Goal: Information Seeking & Learning: Learn about a topic

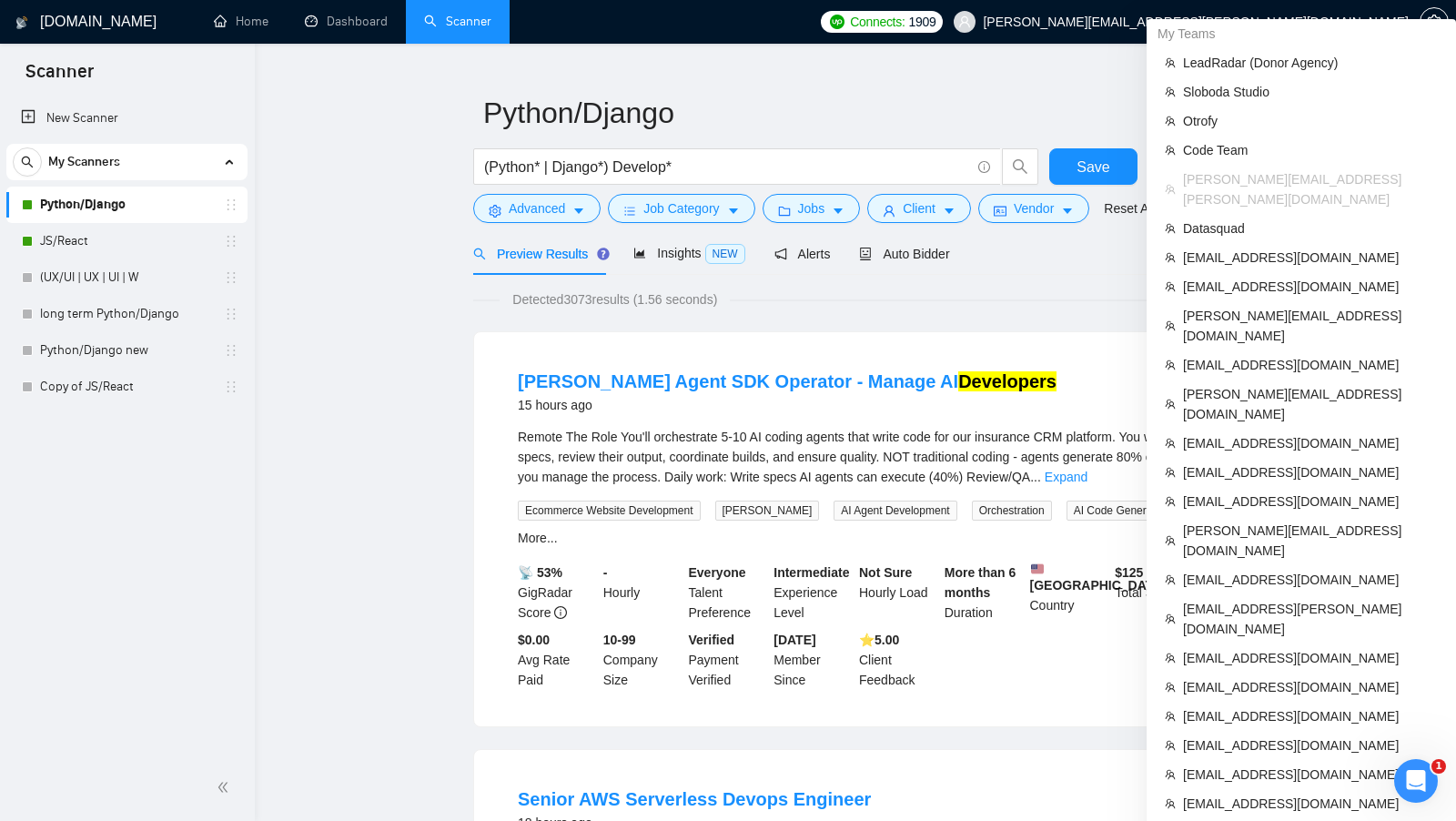
scroll to position [50, 0]
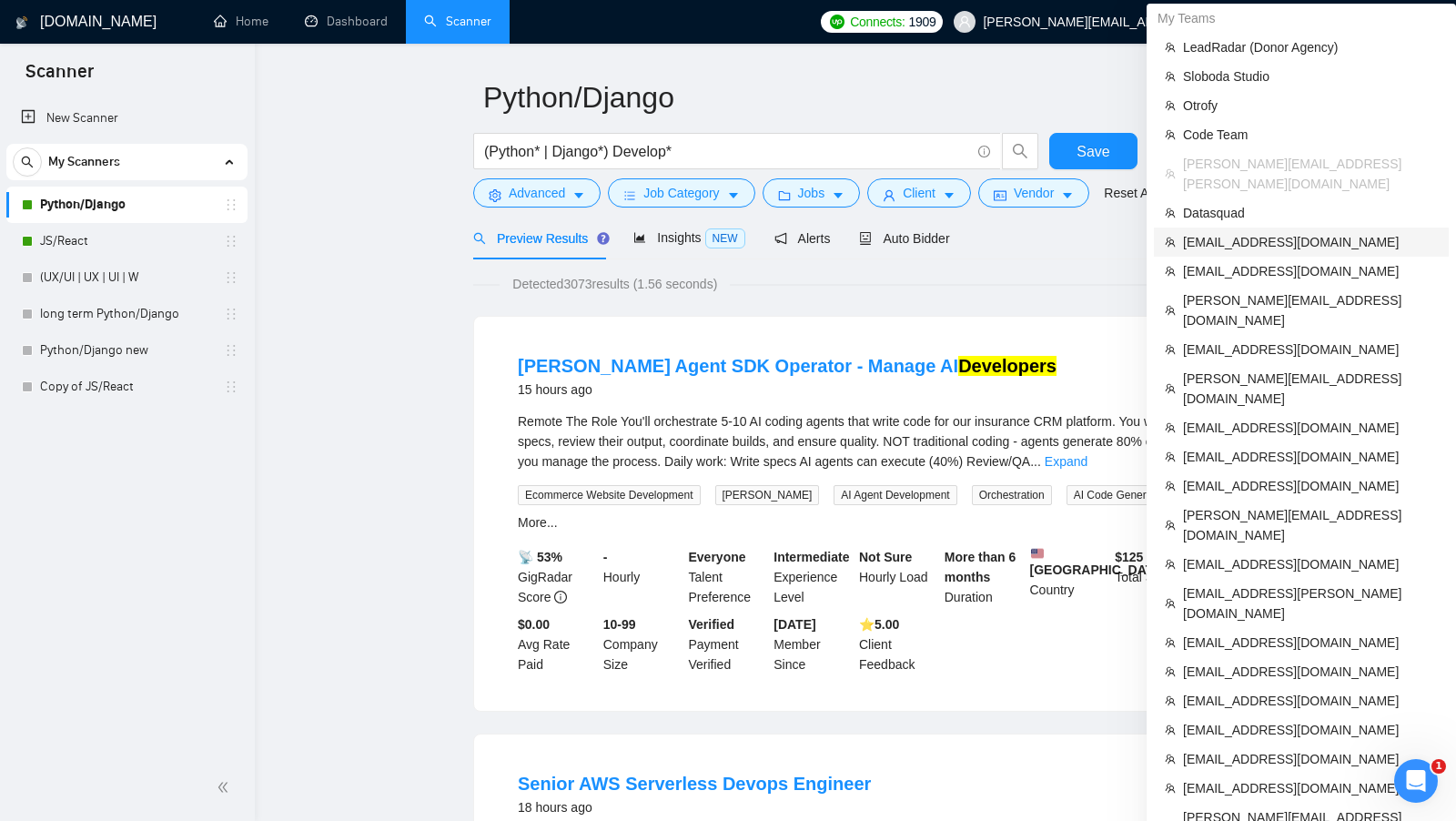
click at [1301, 232] on span "mt@mtpixels.com" at bounding box center [1310, 242] width 255 height 20
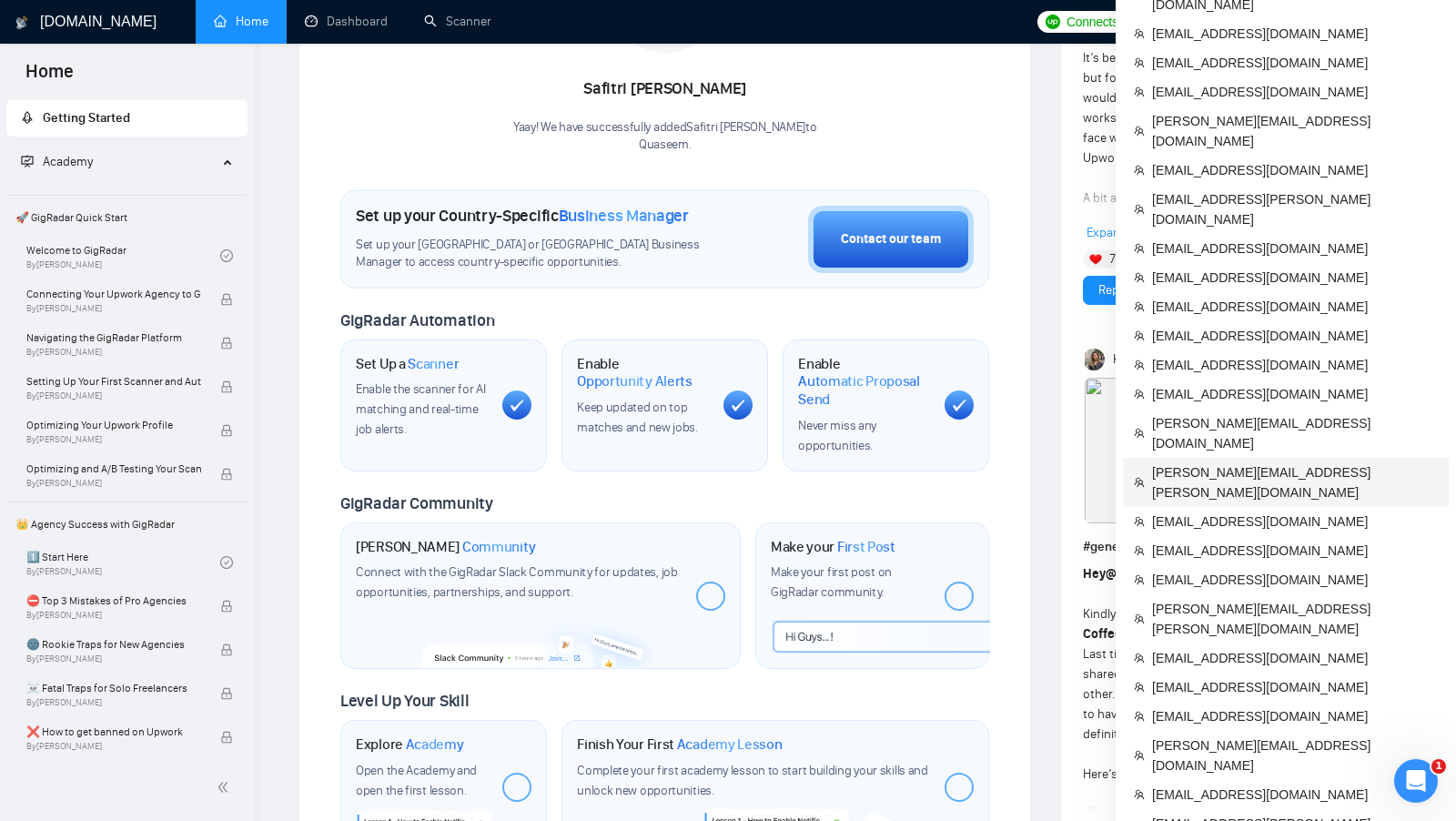
scroll to position [393, 0]
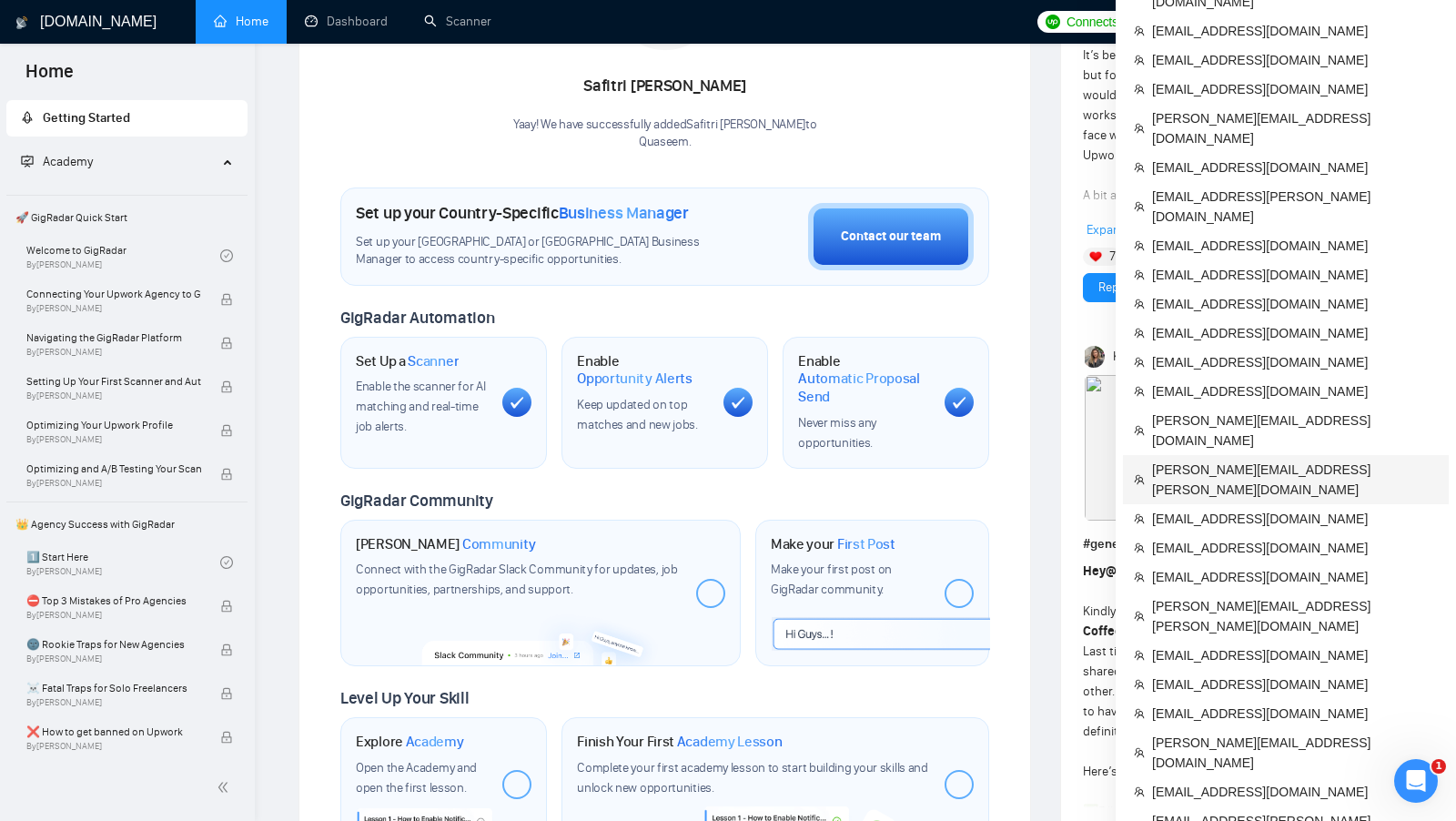
click at [1311, 460] on span "mihir.thaker@enubilous.com" at bounding box center [1294, 479] width 285 height 40
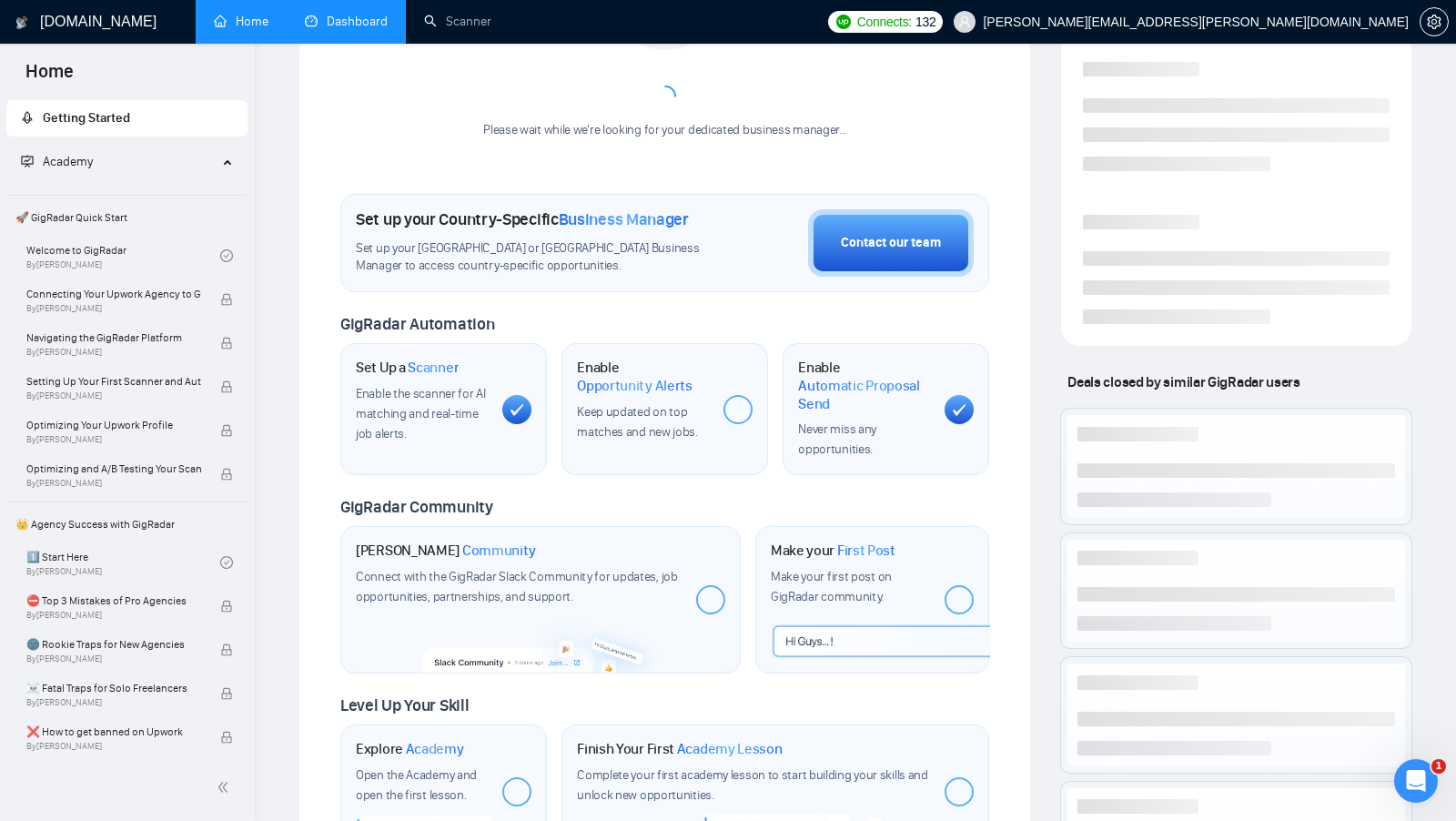
click at [359, 30] on link "Dashboard" at bounding box center [346, 21] width 83 height 16
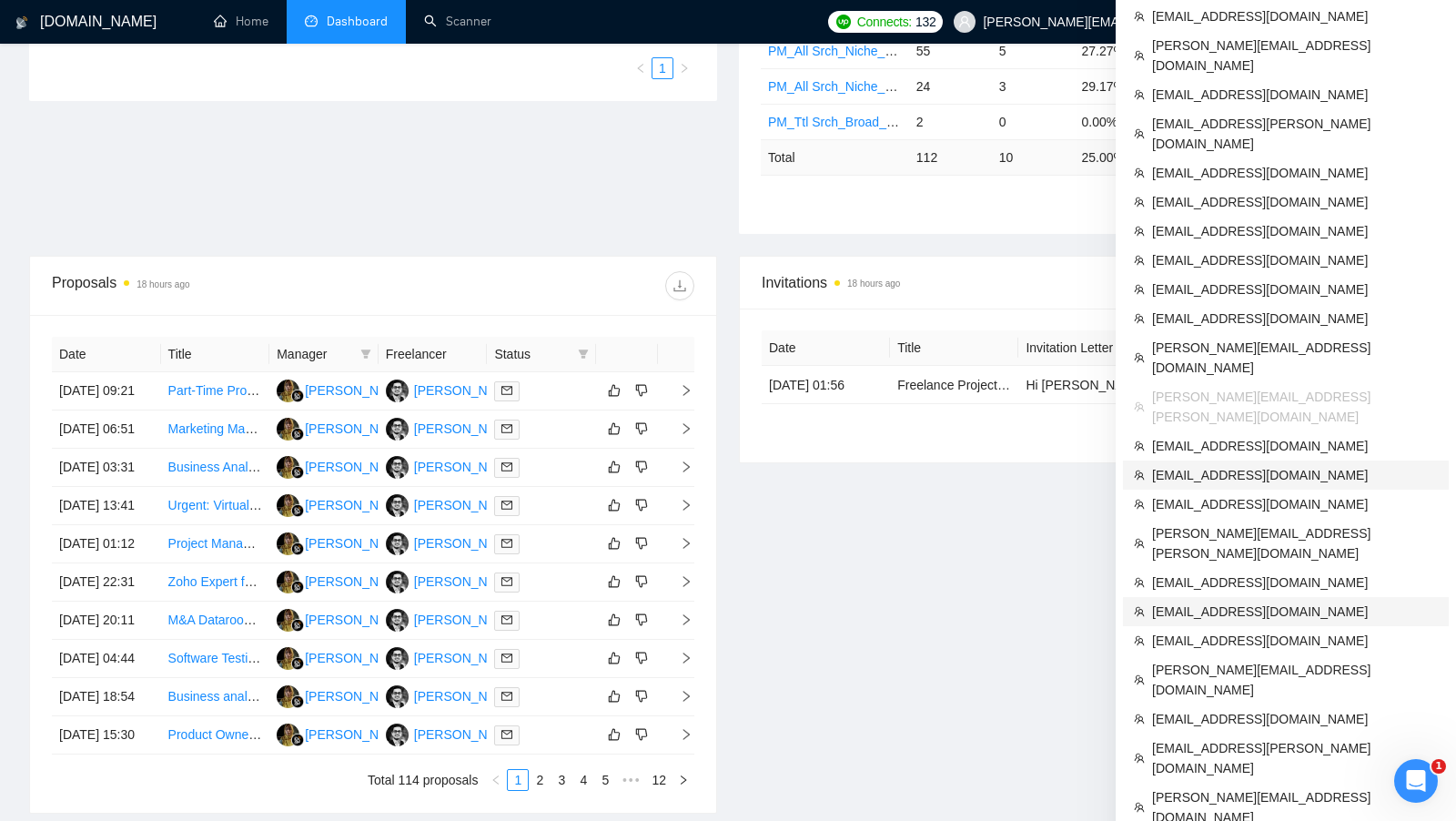
scroll to position [472, 0]
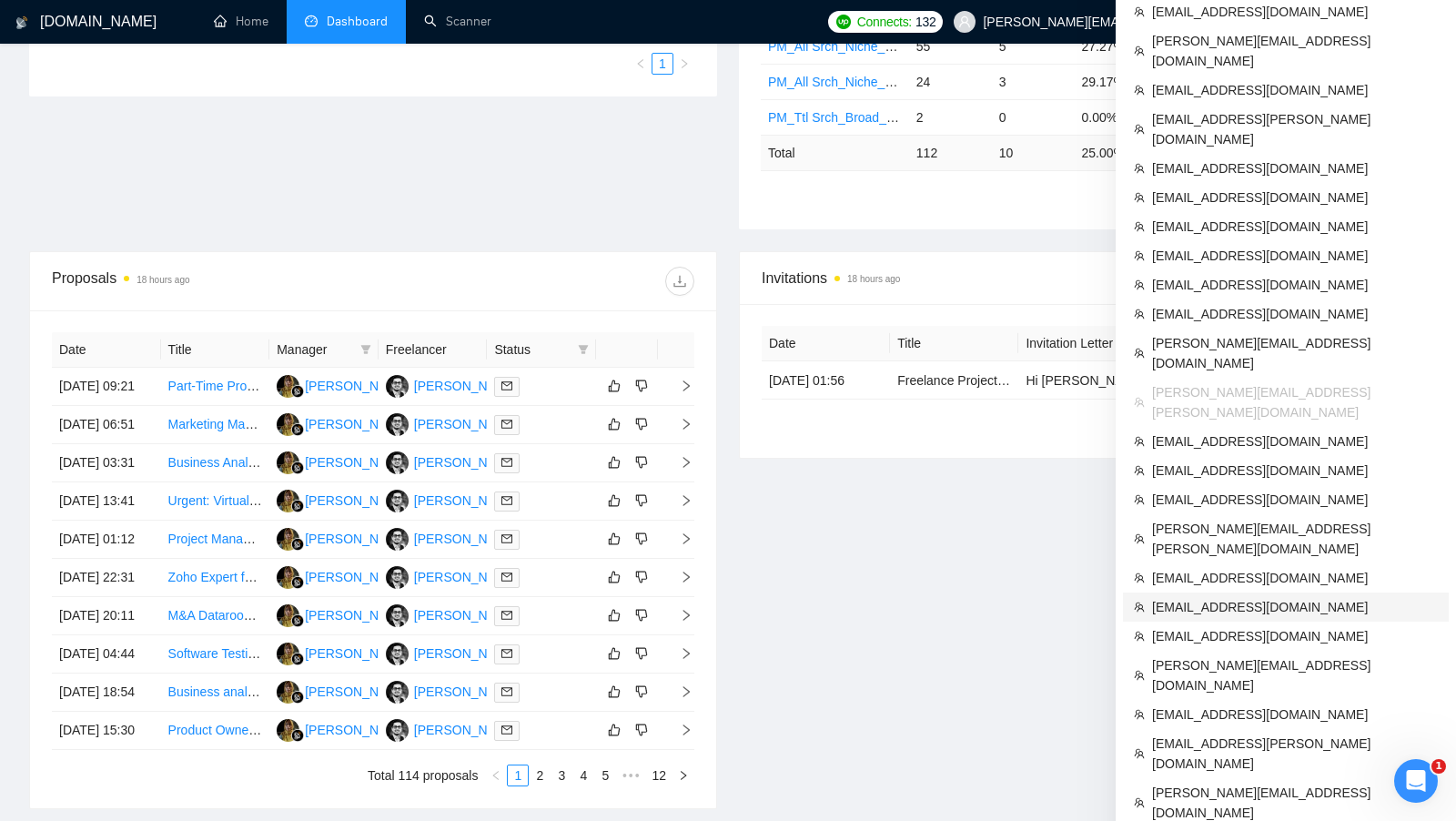
click at [1322, 598] on span "aj.rivera54321@gmail.com" at bounding box center [1294, 608] width 285 height 20
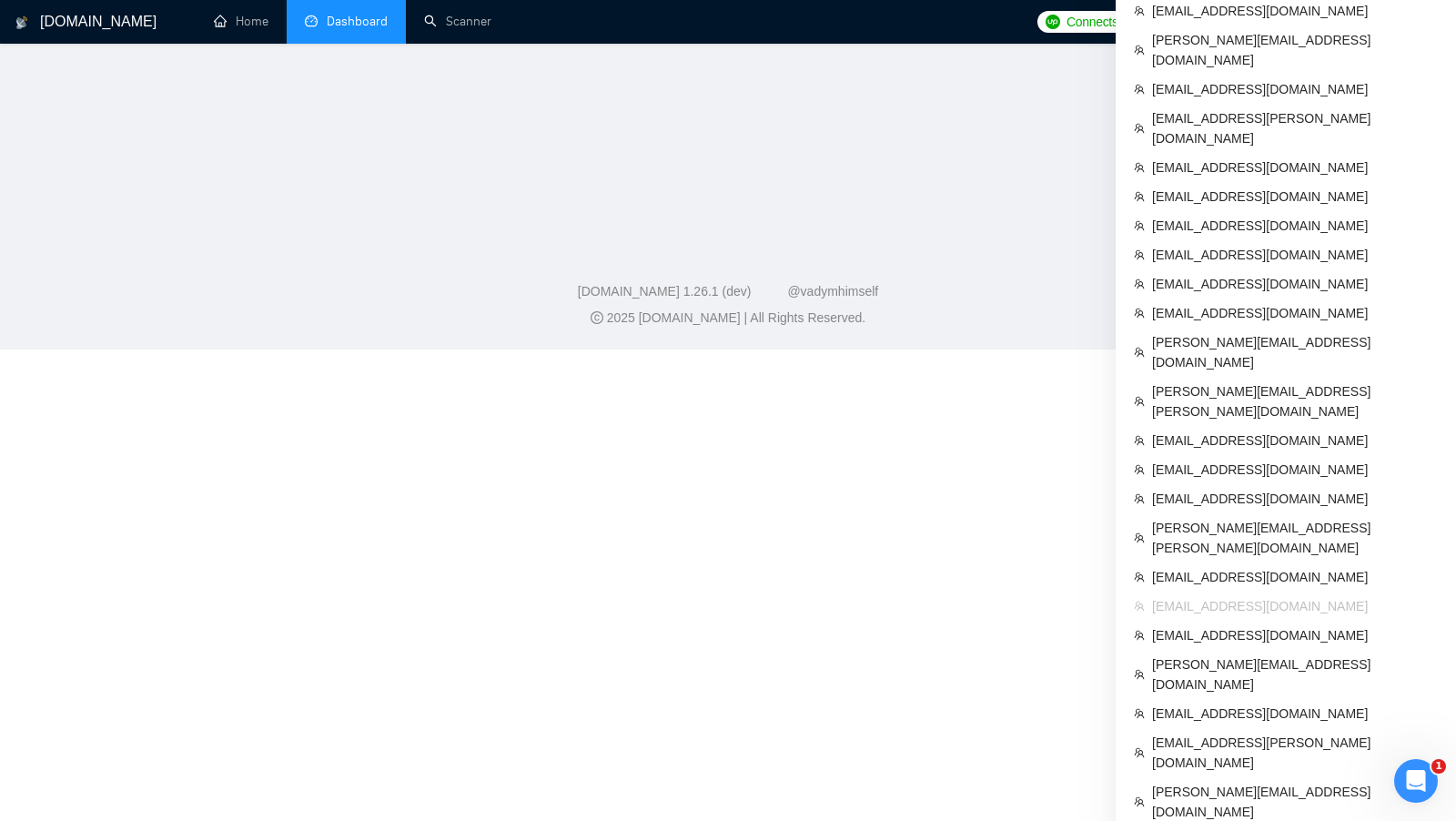
scroll to position [726, 0]
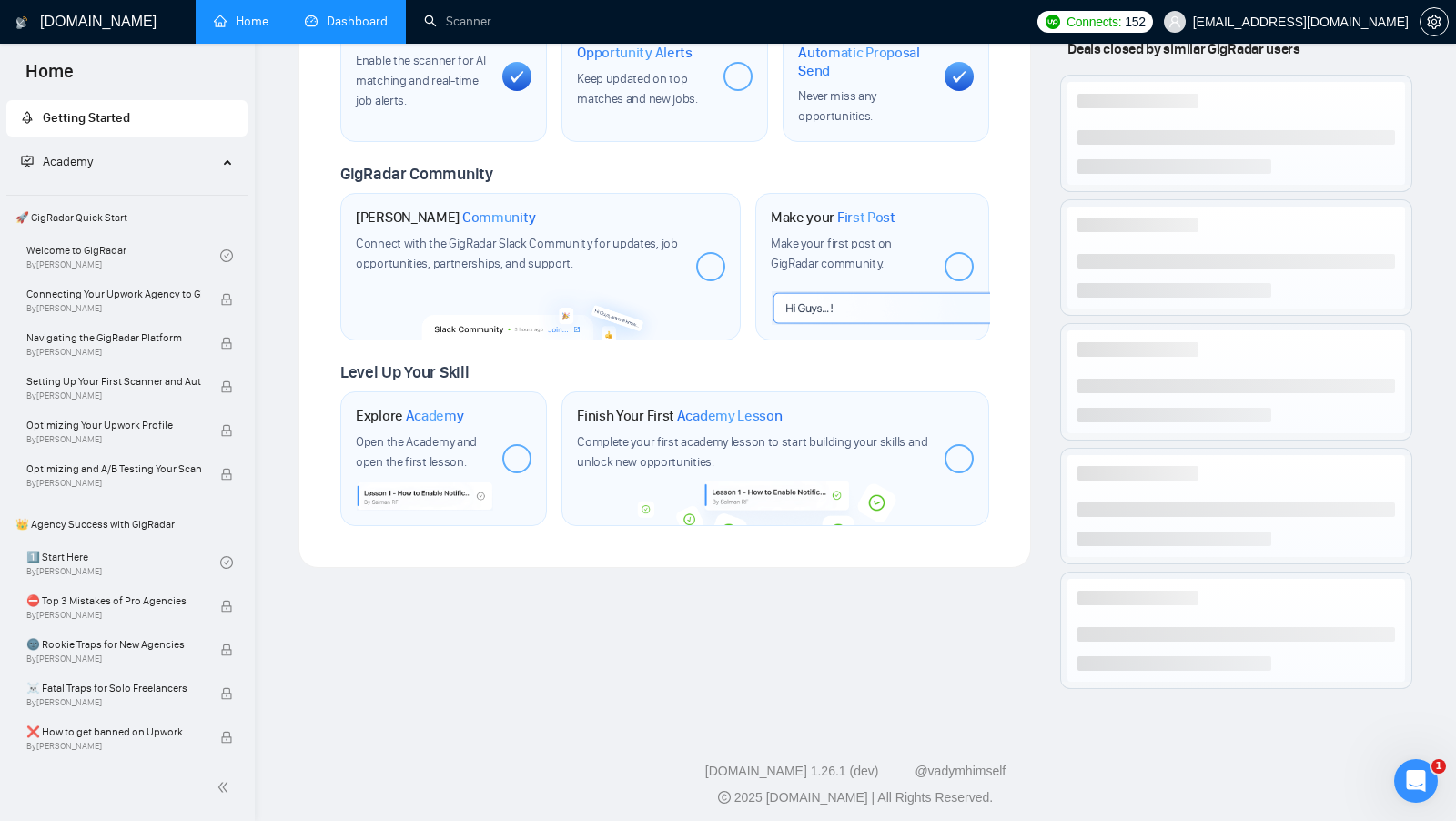
click at [475, 51] on div "Enable the scanner for AI matching and real-time job alerts." at bounding box center [421, 80] width 132 height 60
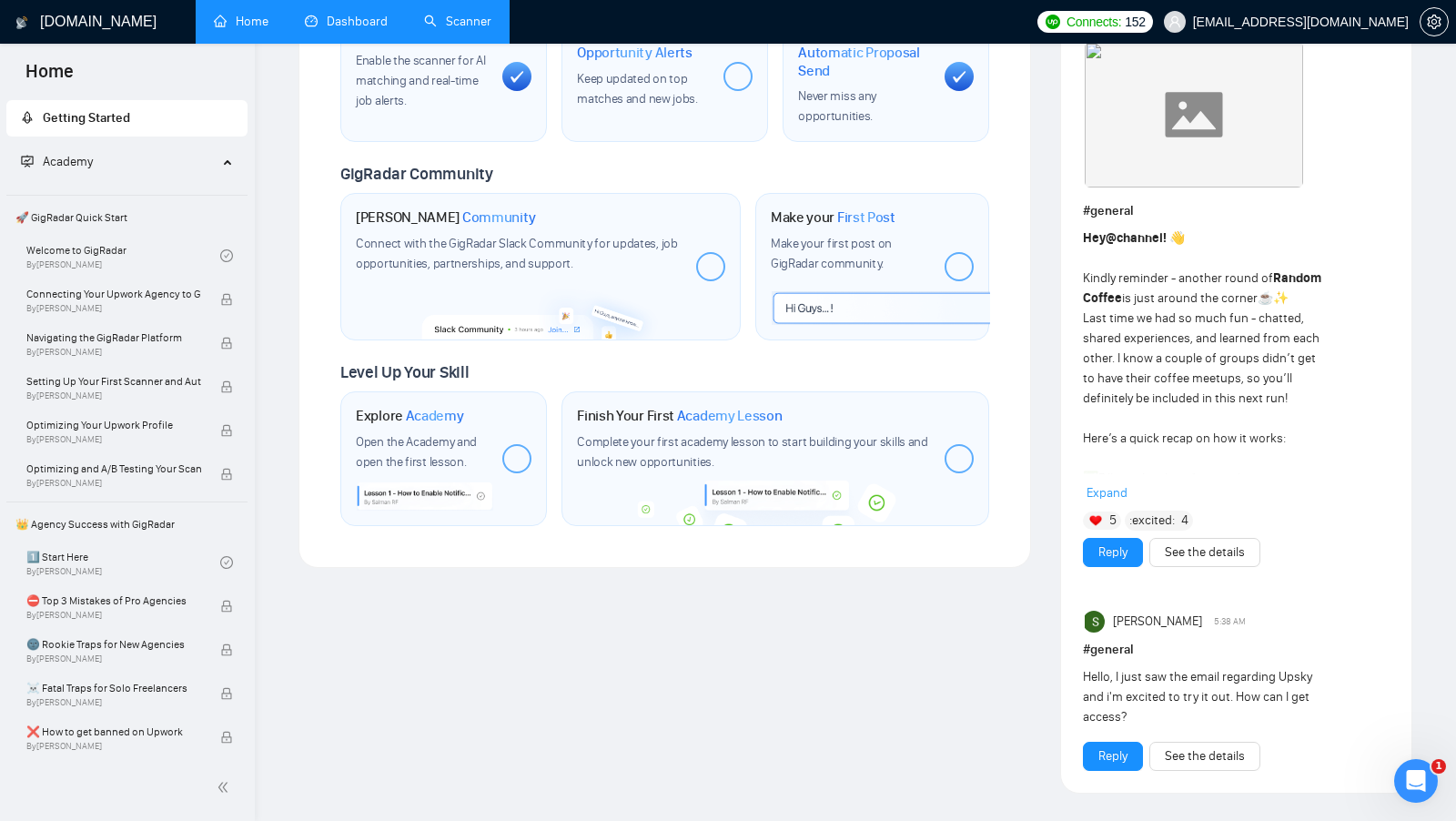
click at [458, 30] on link "Scanner" at bounding box center [457, 21] width 67 height 16
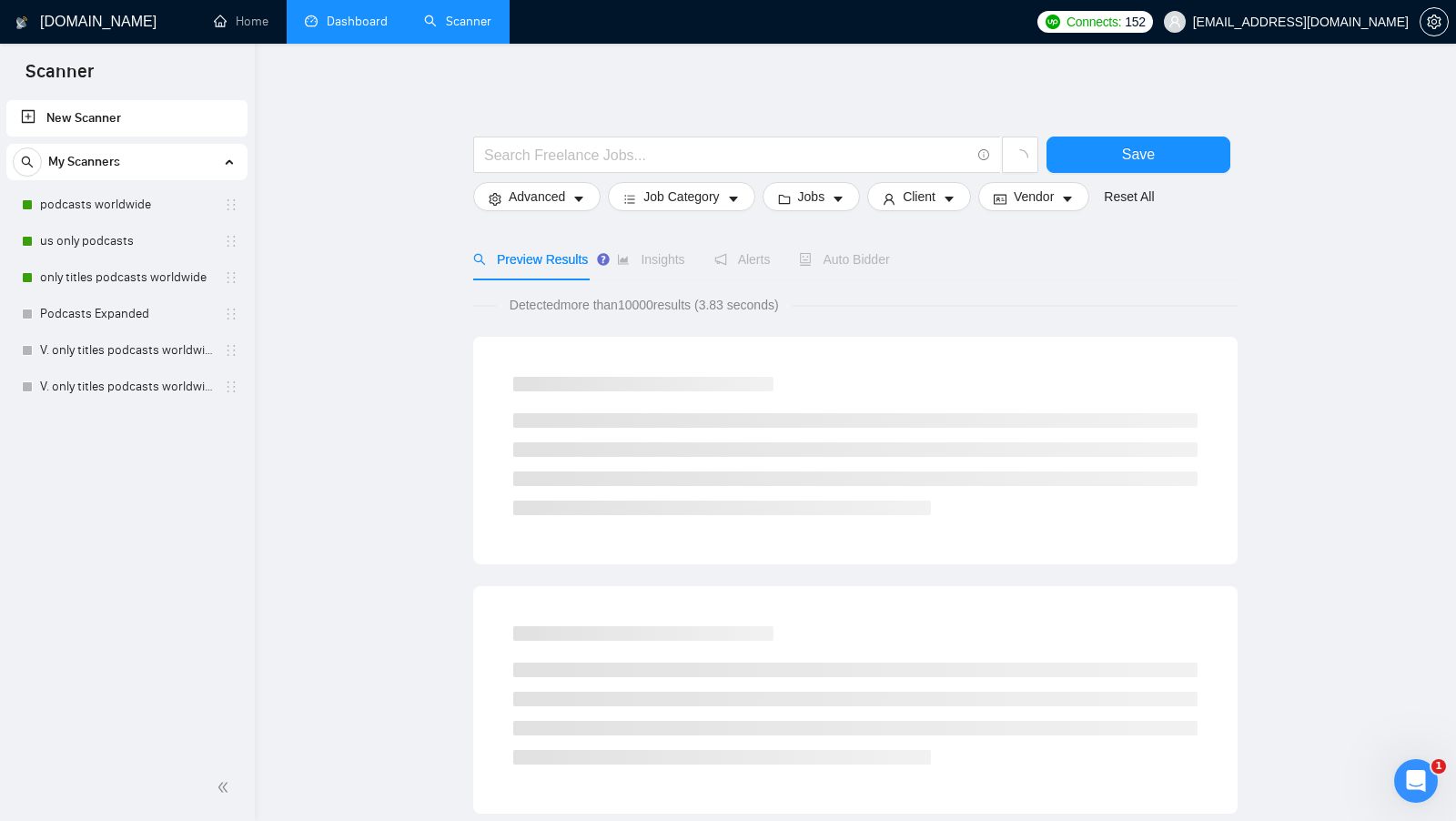
click at [355, 28] on link "Dashboard" at bounding box center [346, 21] width 83 height 16
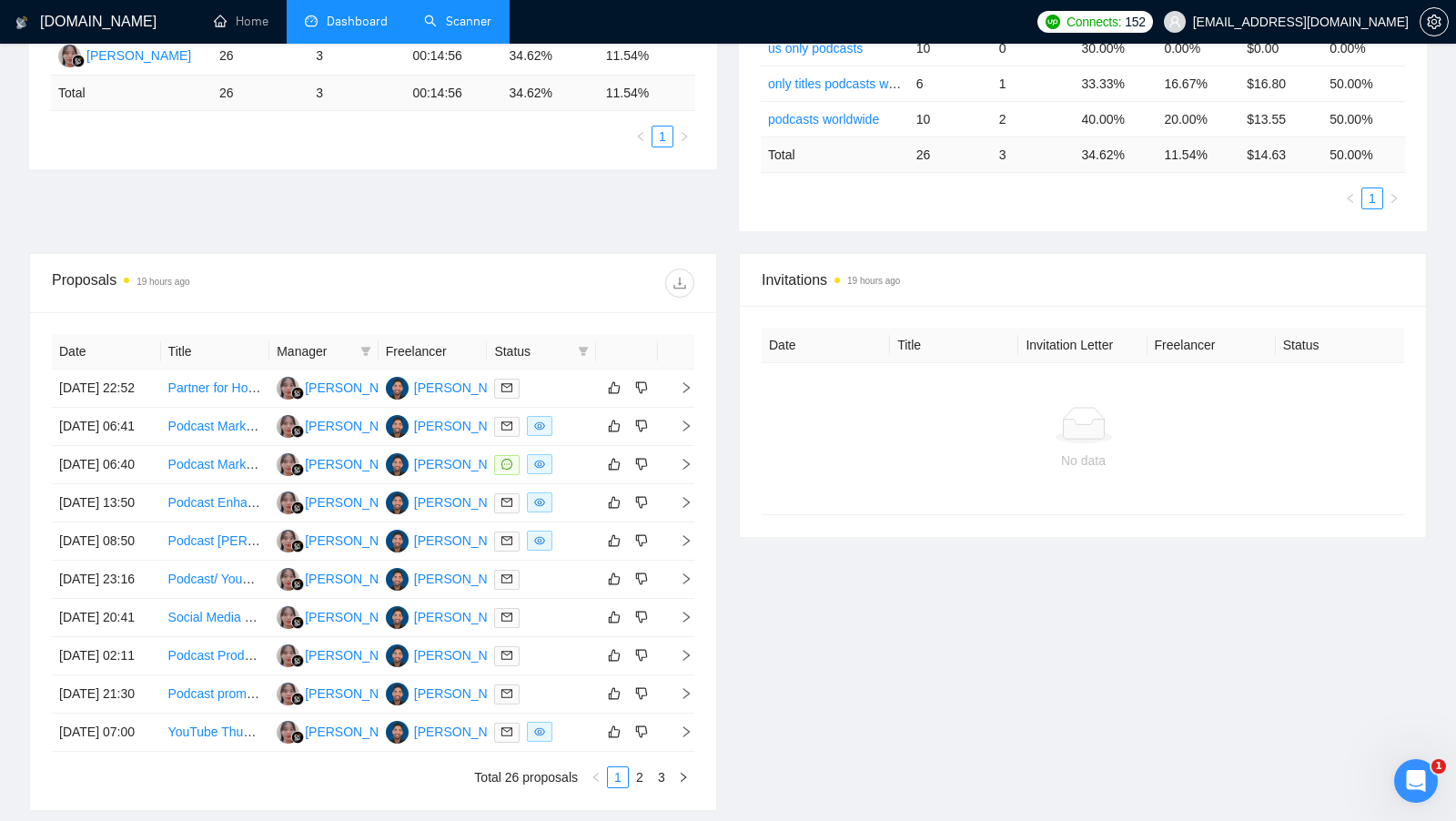
scroll to position [434, 0]
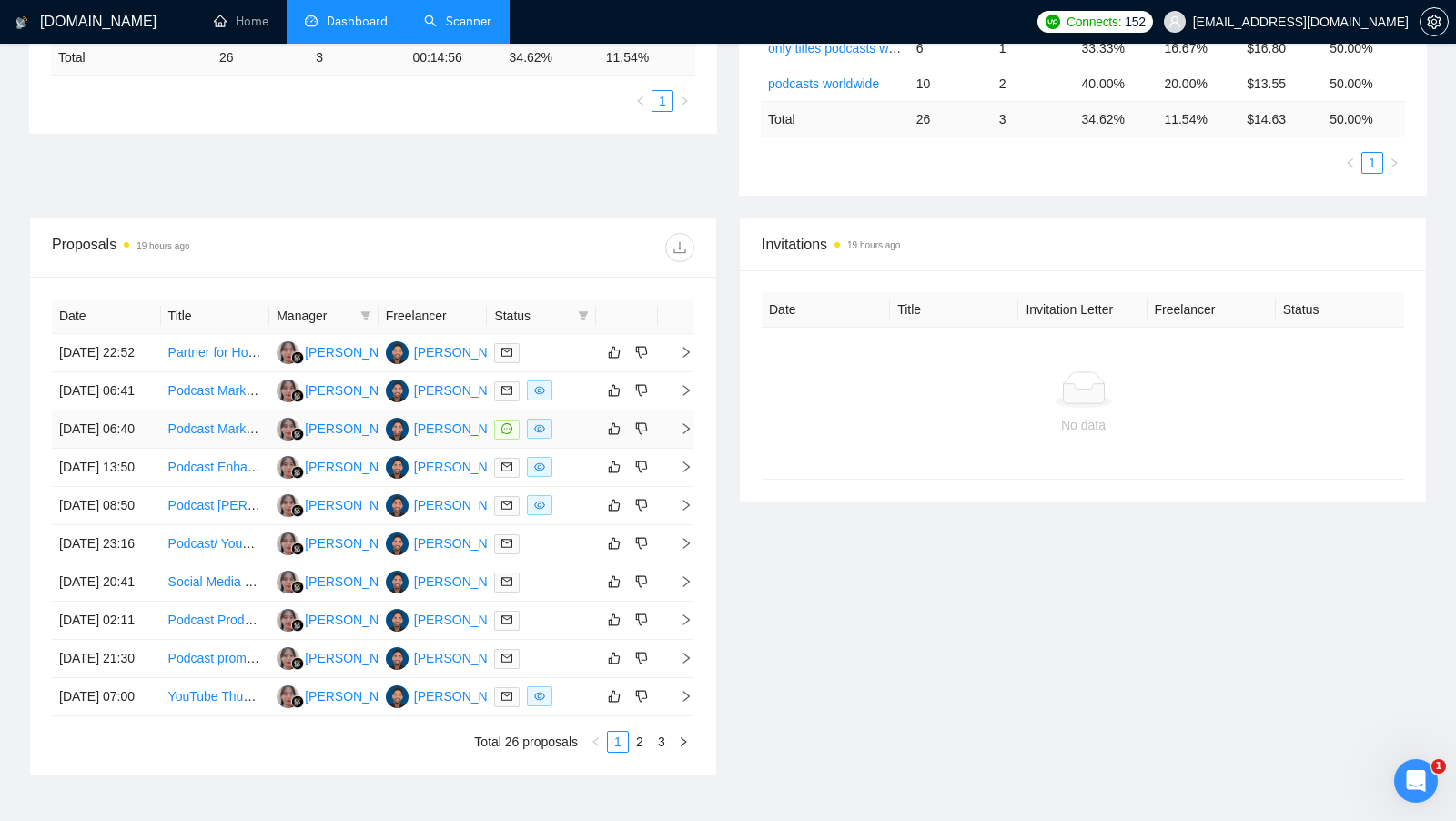
click at [572, 440] on div at bounding box center [541, 429] width 94 height 21
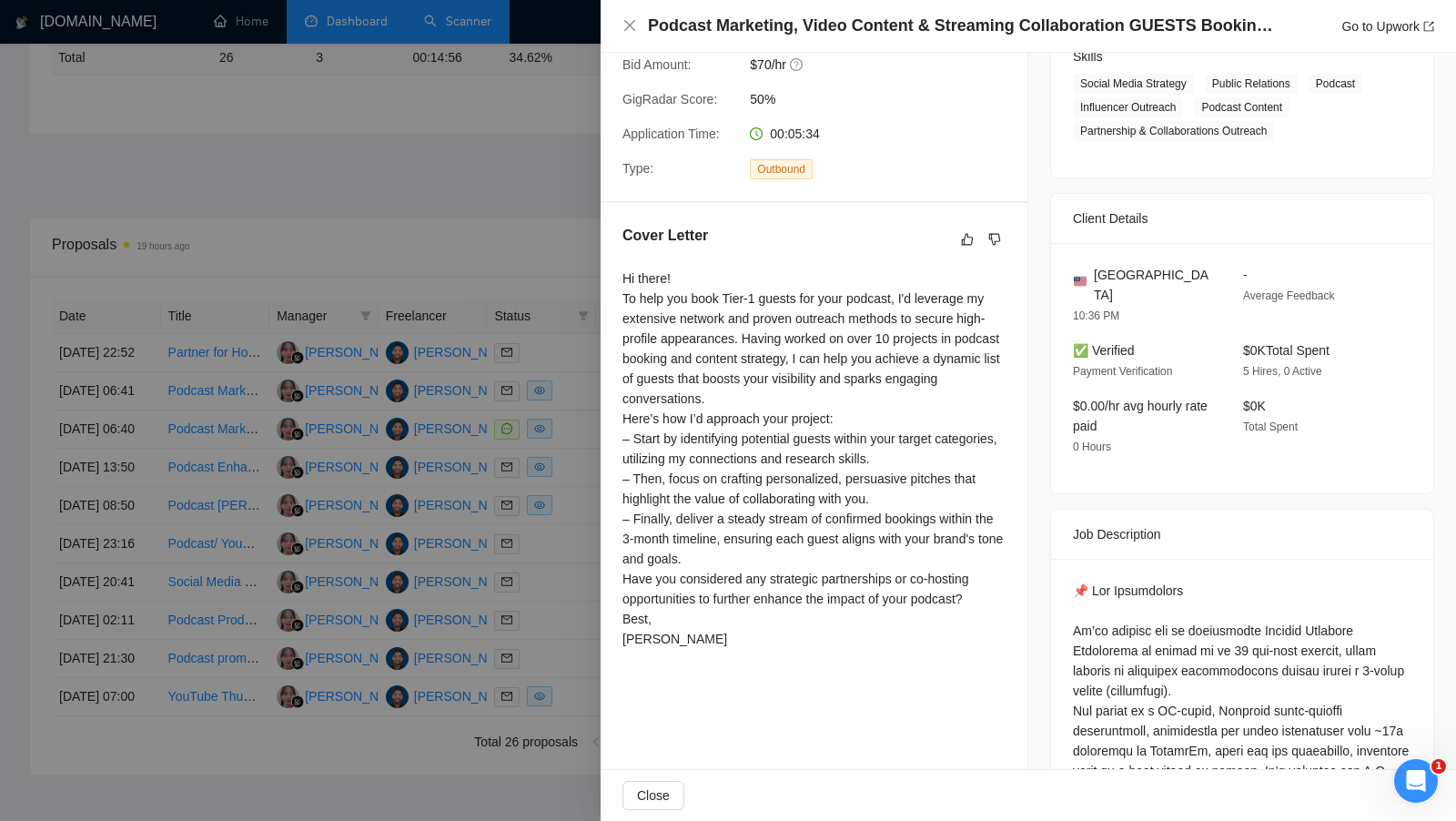
scroll to position [308, 0]
click at [544, 311] on div at bounding box center [728, 410] width 1456 height 821
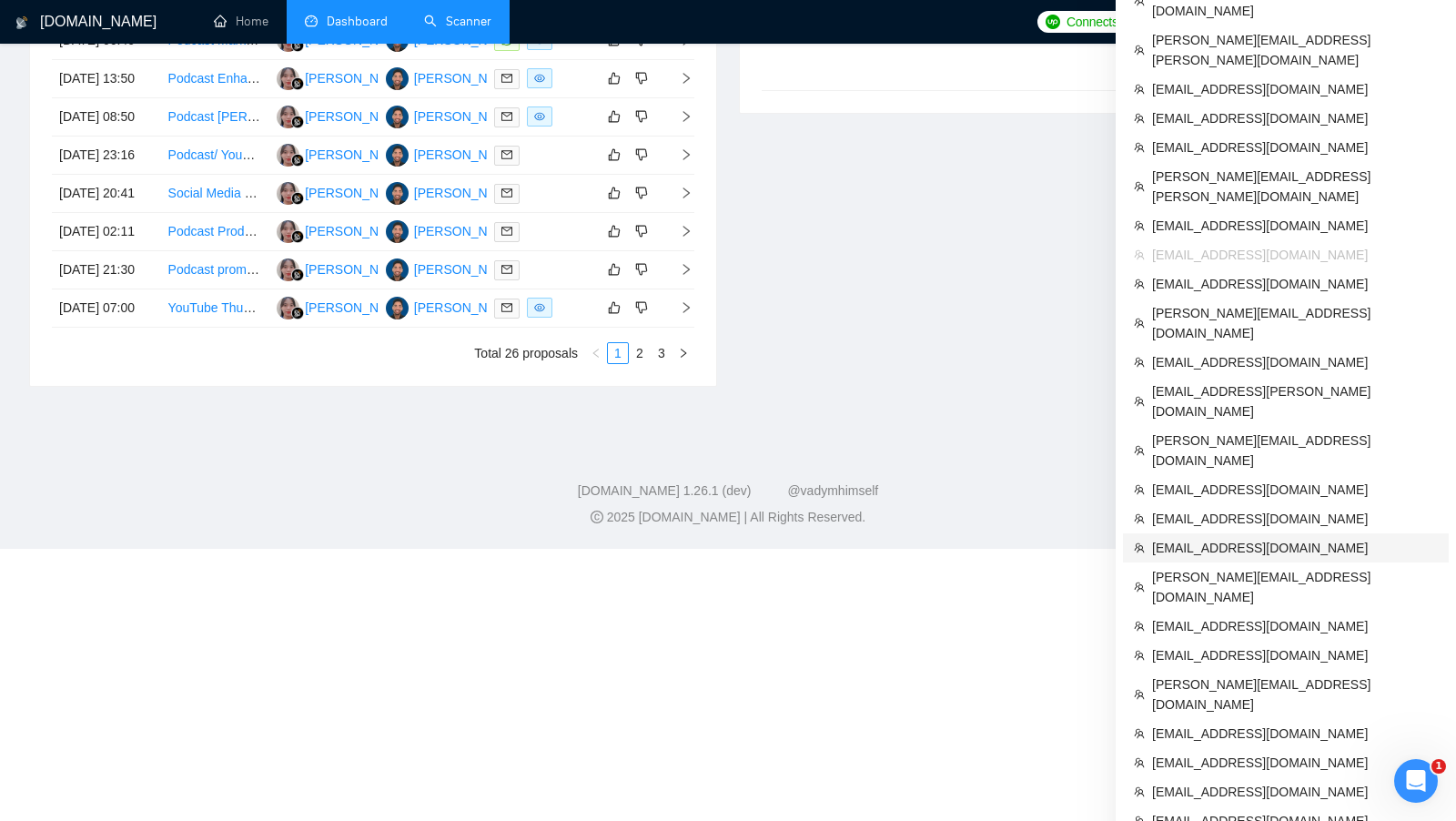
scroll to position [826, 0]
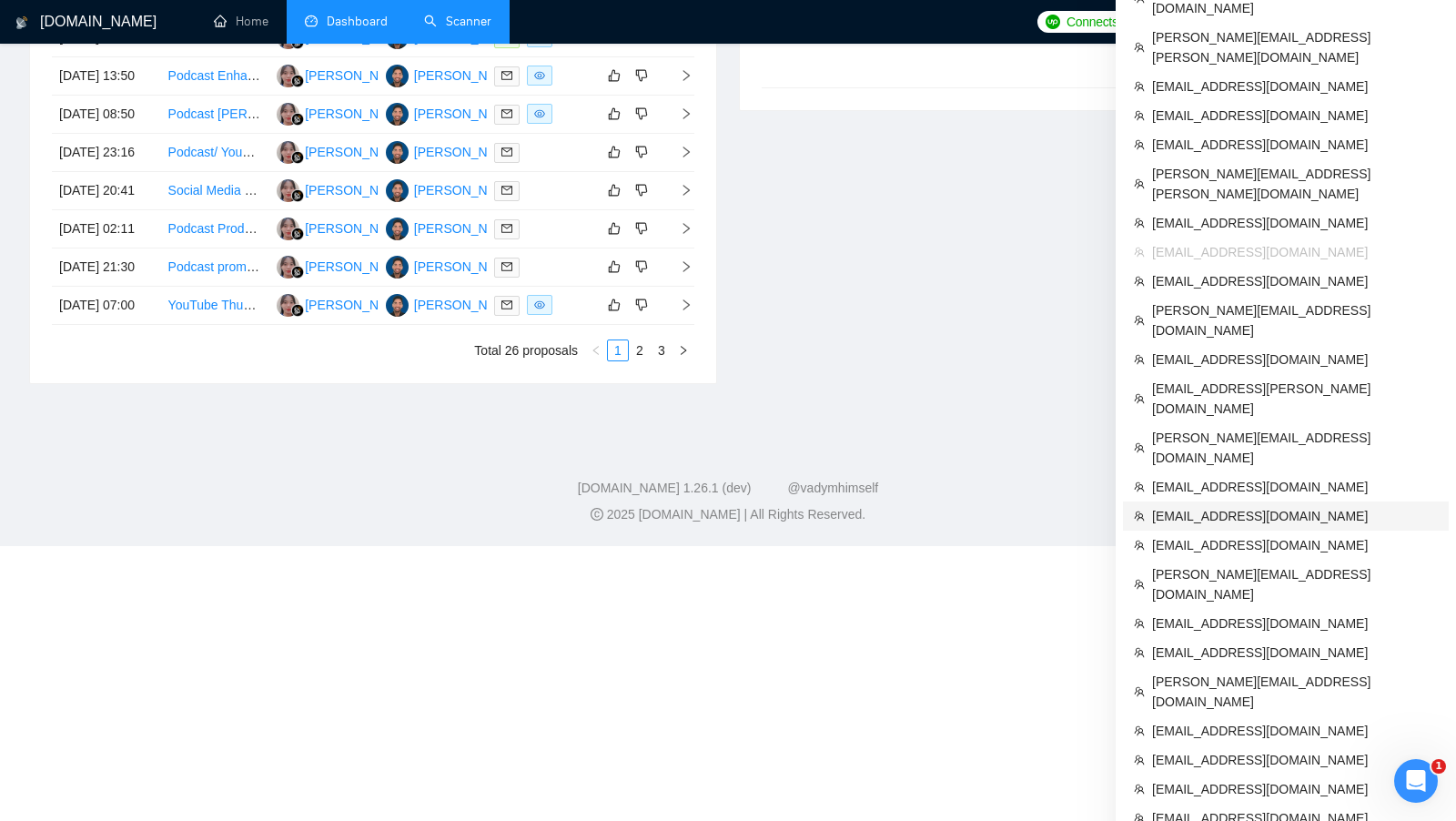
click at [1220, 506] on span "givijorjadze@yahoo.com" at bounding box center [1294, 516] width 285 height 20
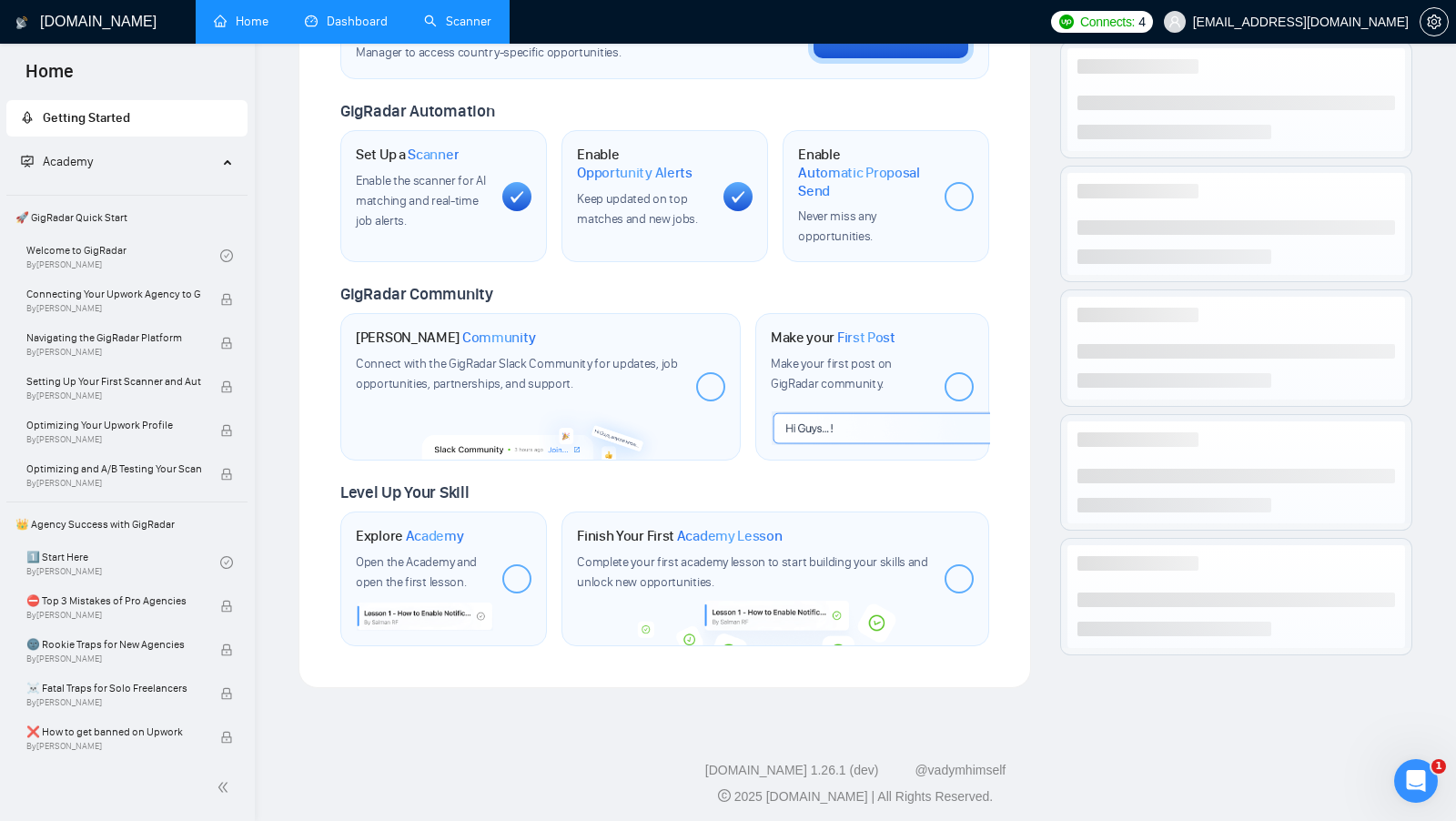
click at [367, 48] on span "Set up your United States or United Kingdom Business Manager to access country-…" at bounding box center [535, 44] width 361 height 34
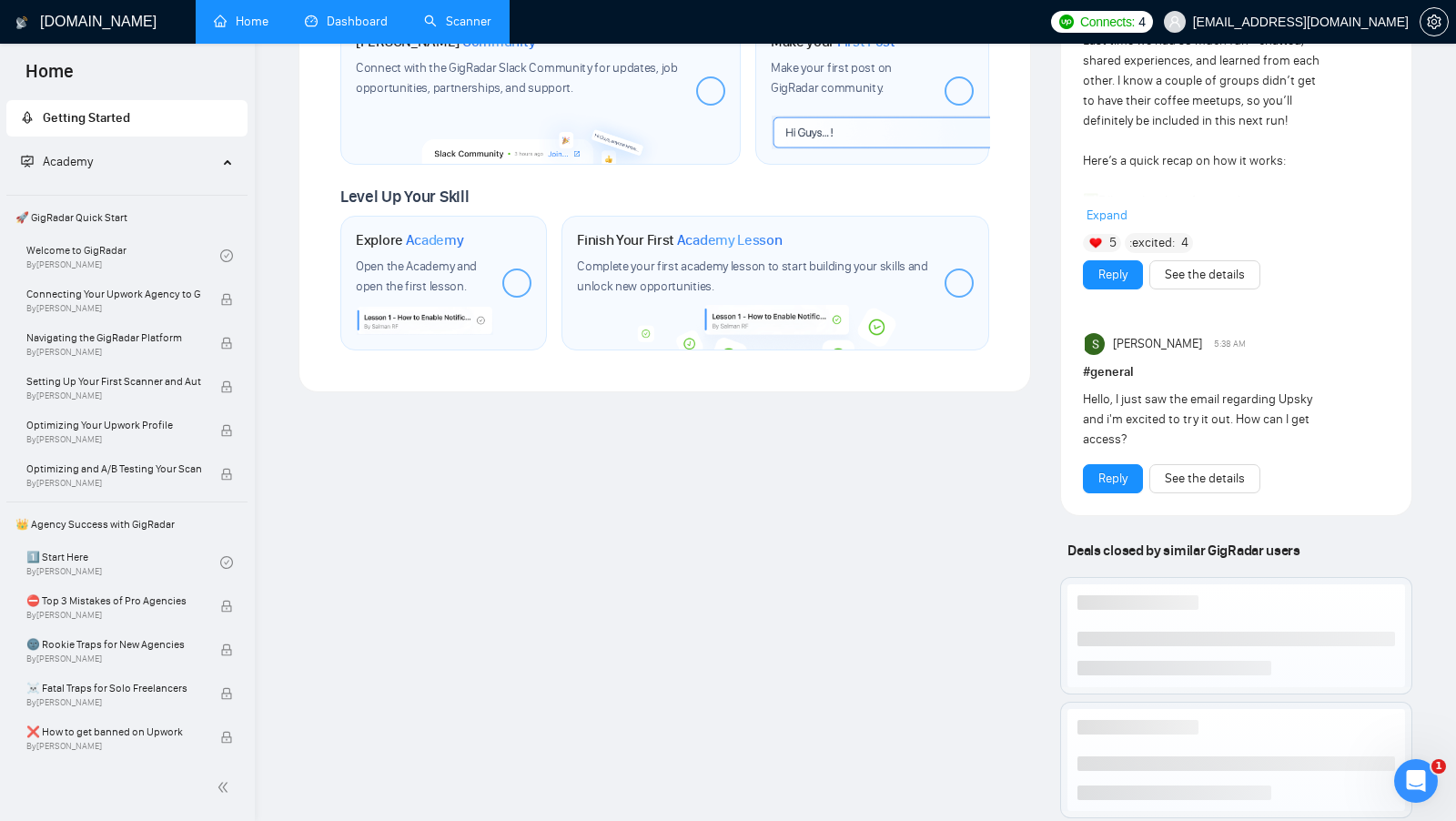
click at [343, 28] on link "Dashboard" at bounding box center [346, 21] width 83 height 16
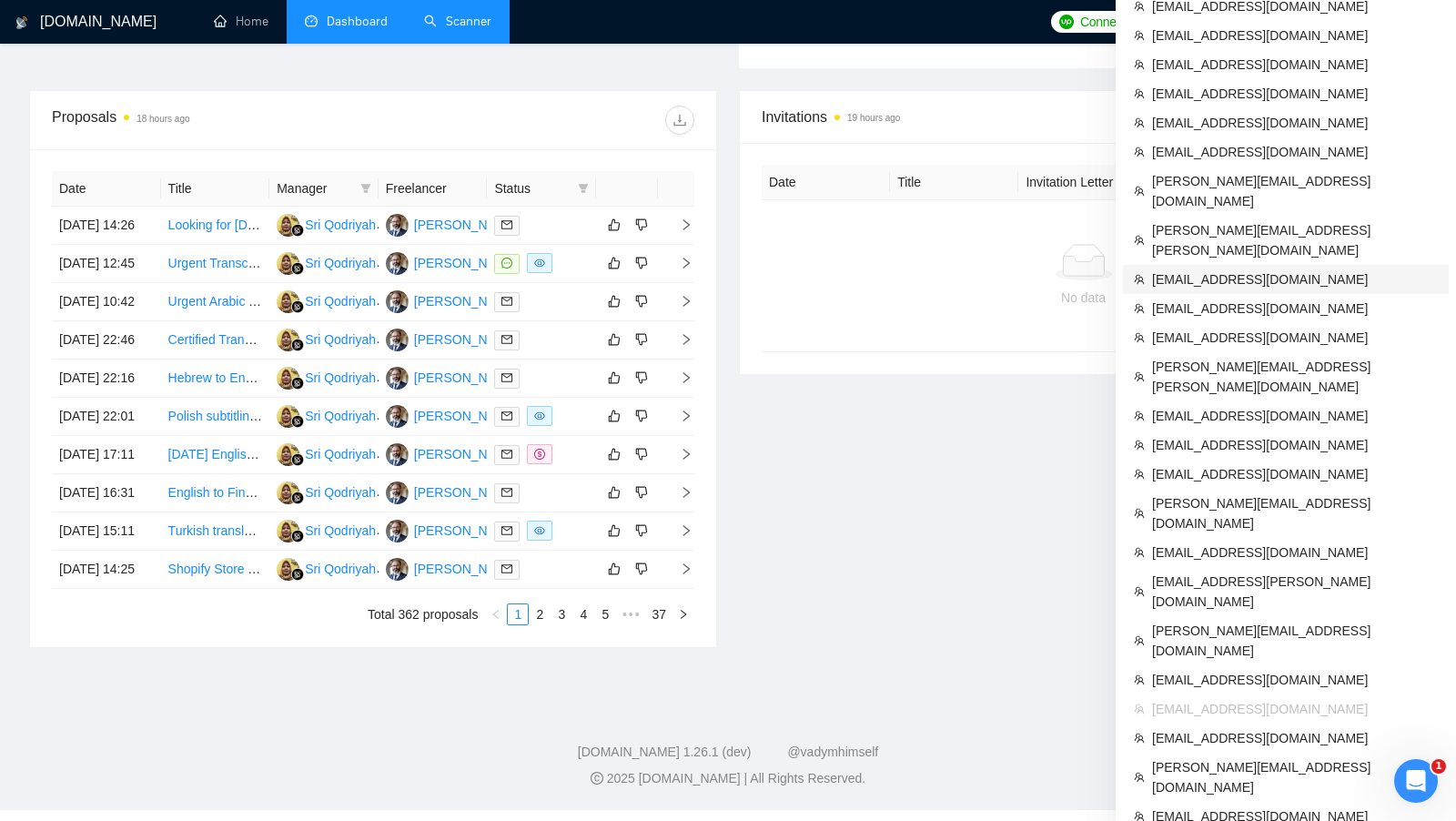
scroll to position [718, 0]
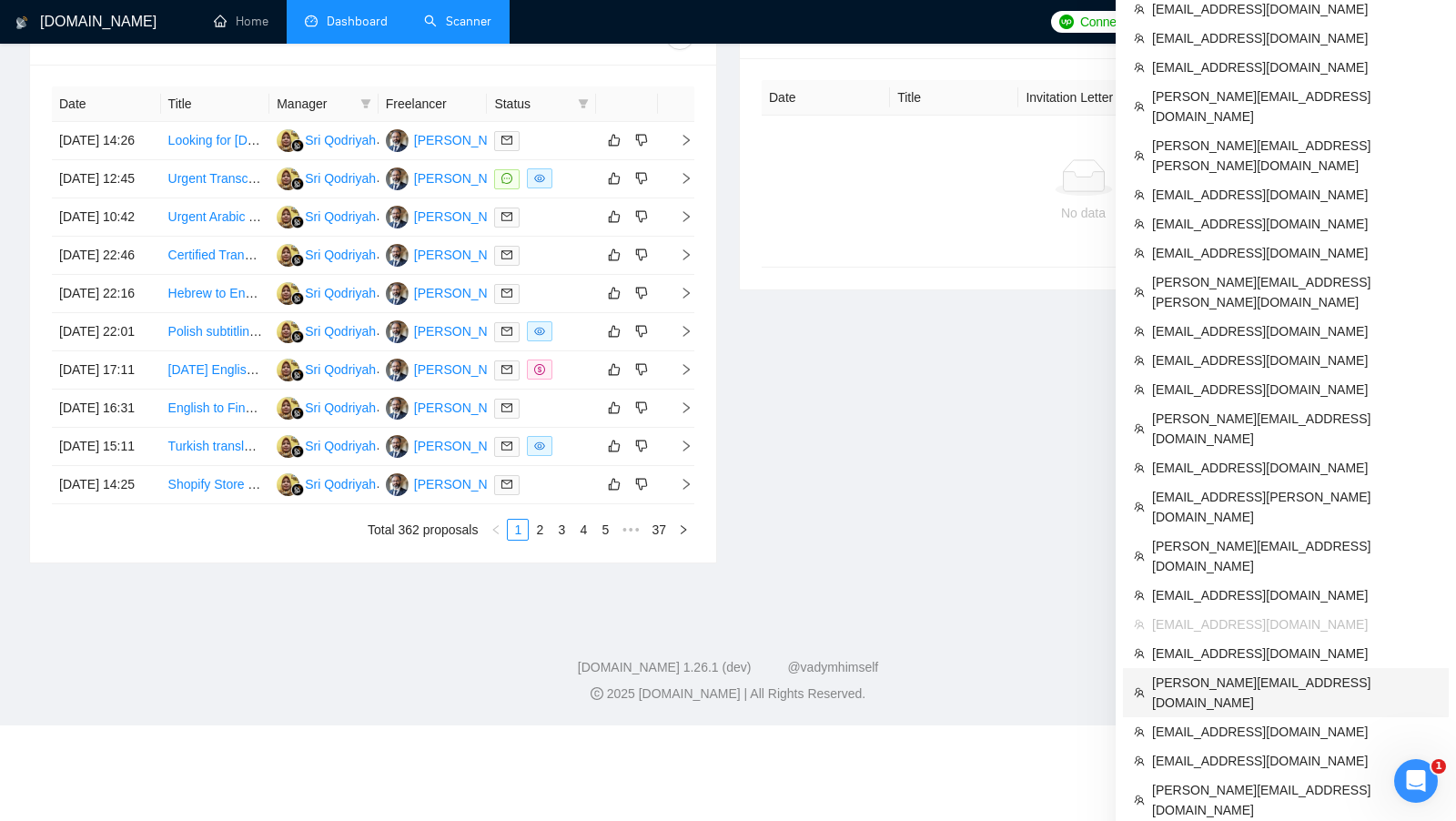
click at [1256, 672] on span "sherry.khan@anideos.com" at bounding box center [1294, 692] width 285 height 40
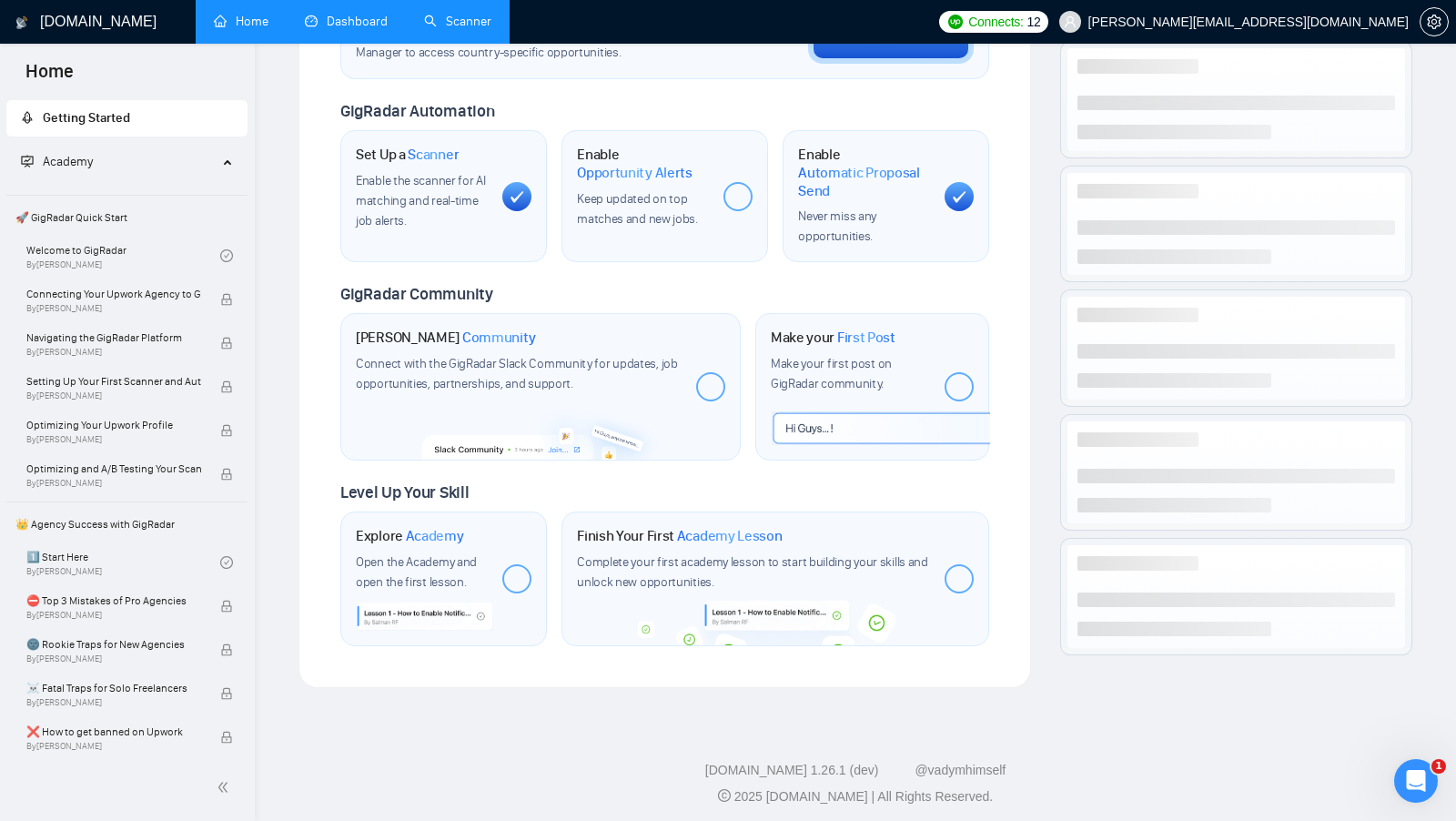
click at [343, 30] on link "Dashboard" at bounding box center [346, 21] width 83 height 16
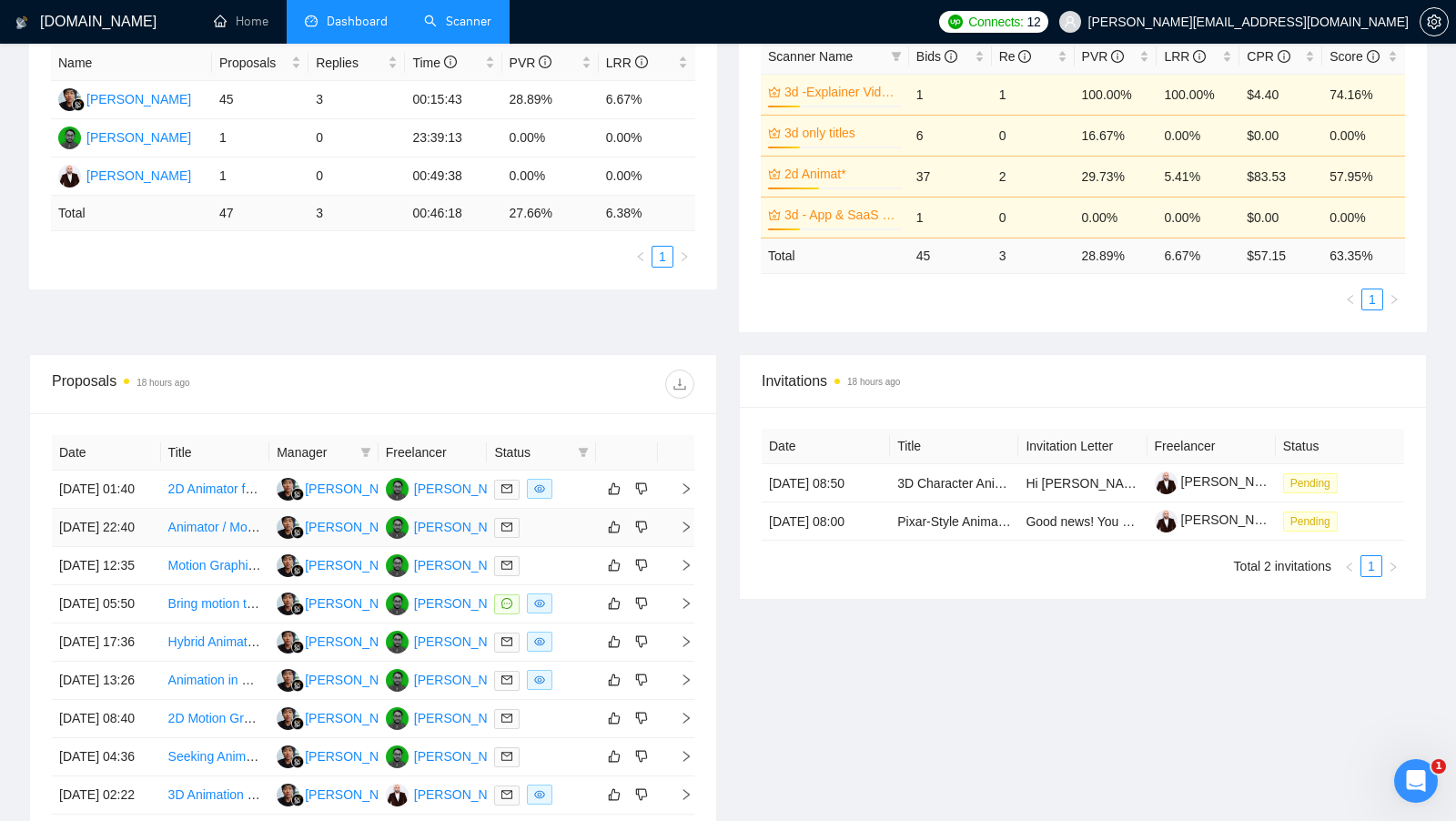
scroll to position [386, 0]
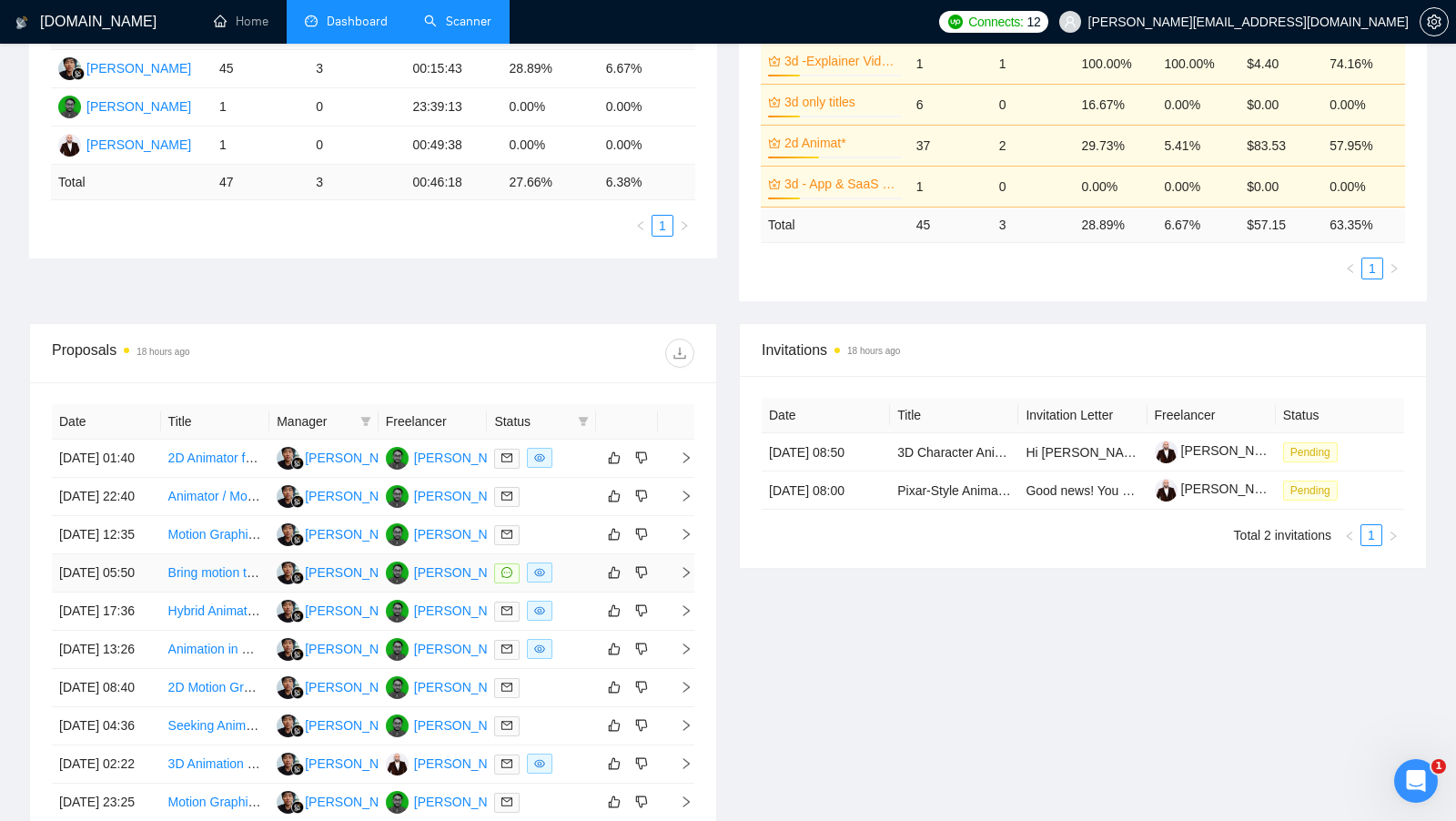
click at [586, 593] on td at bounding box center [541, 573] width 109 height 38
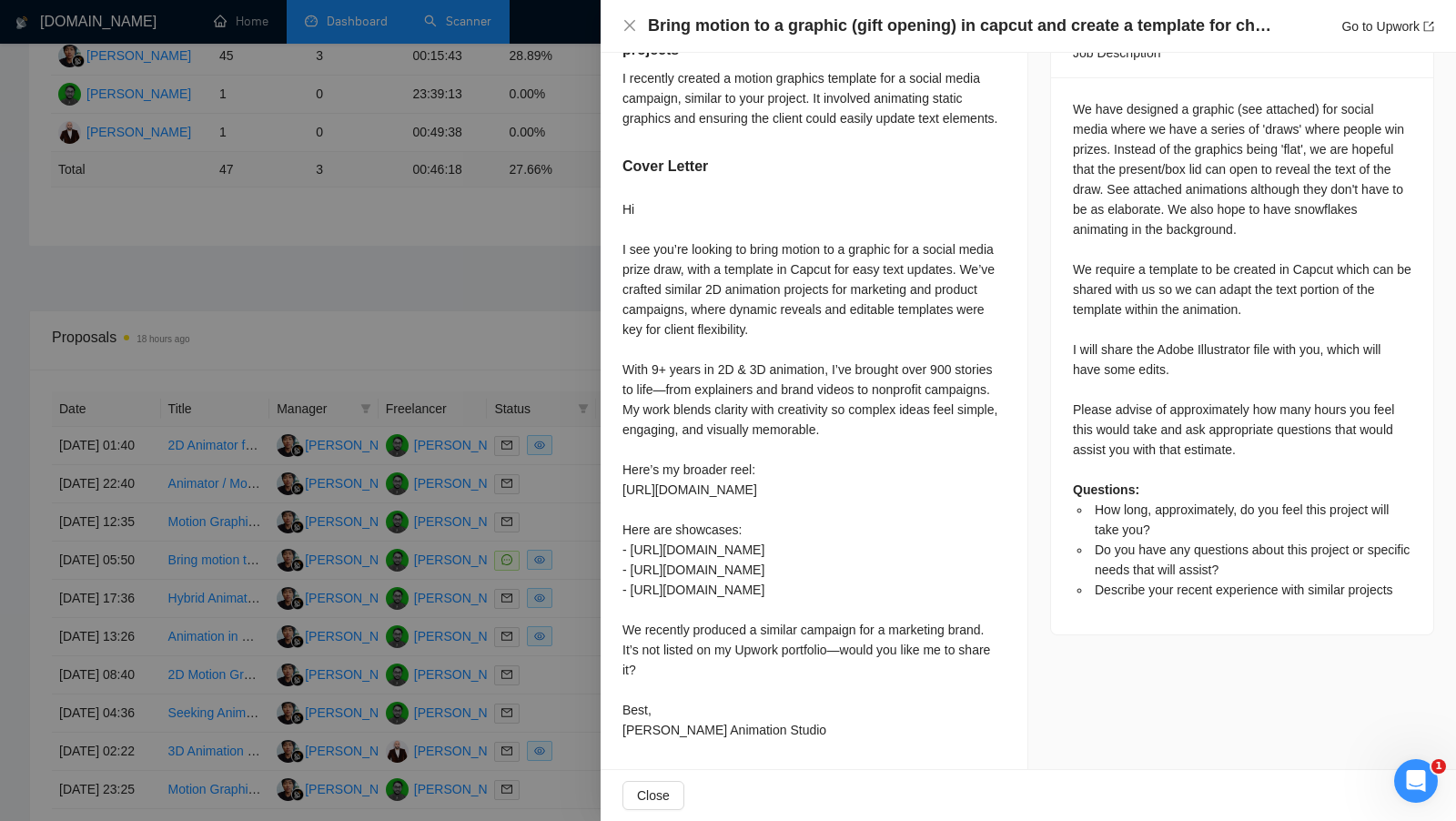
scroll to position [401, 0]
click at [554, 380] on div at bounding box center [728, 410] width 1456 height 821
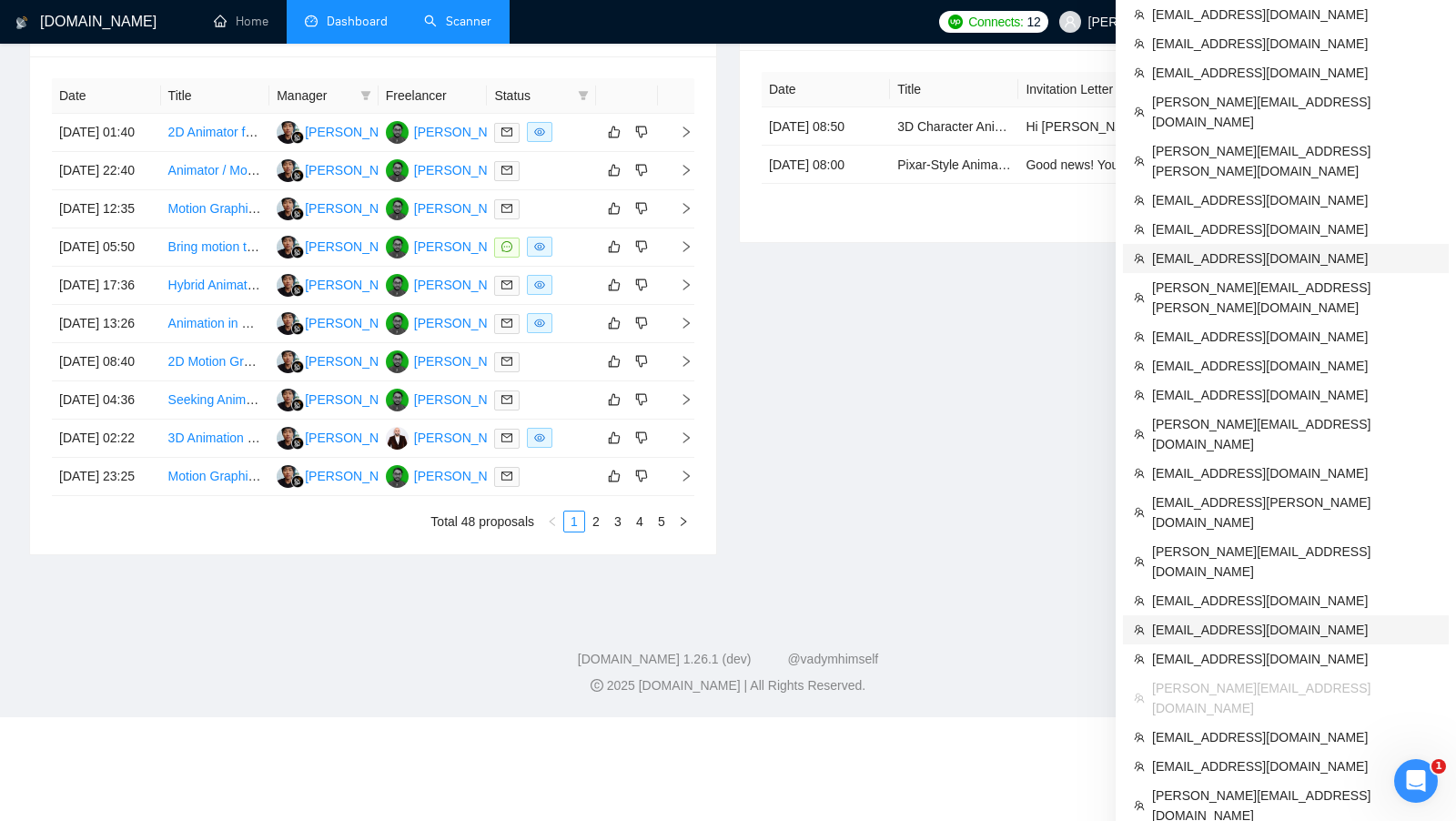
scroll to position [851, 0]
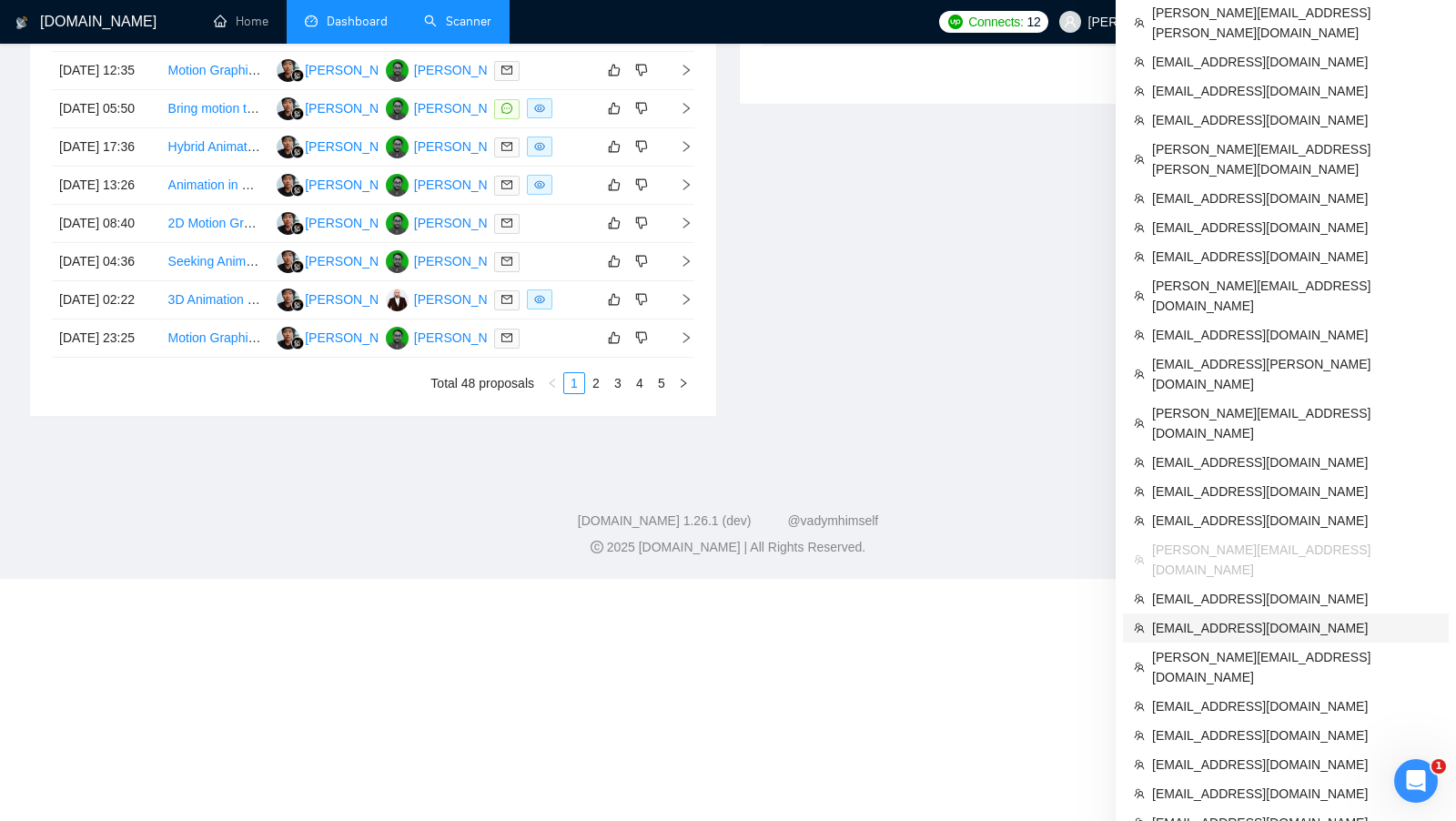
click at [1270, 618] on span "aversartur@gmail.com" at bounding box center [1294, 628] width 285 height 20
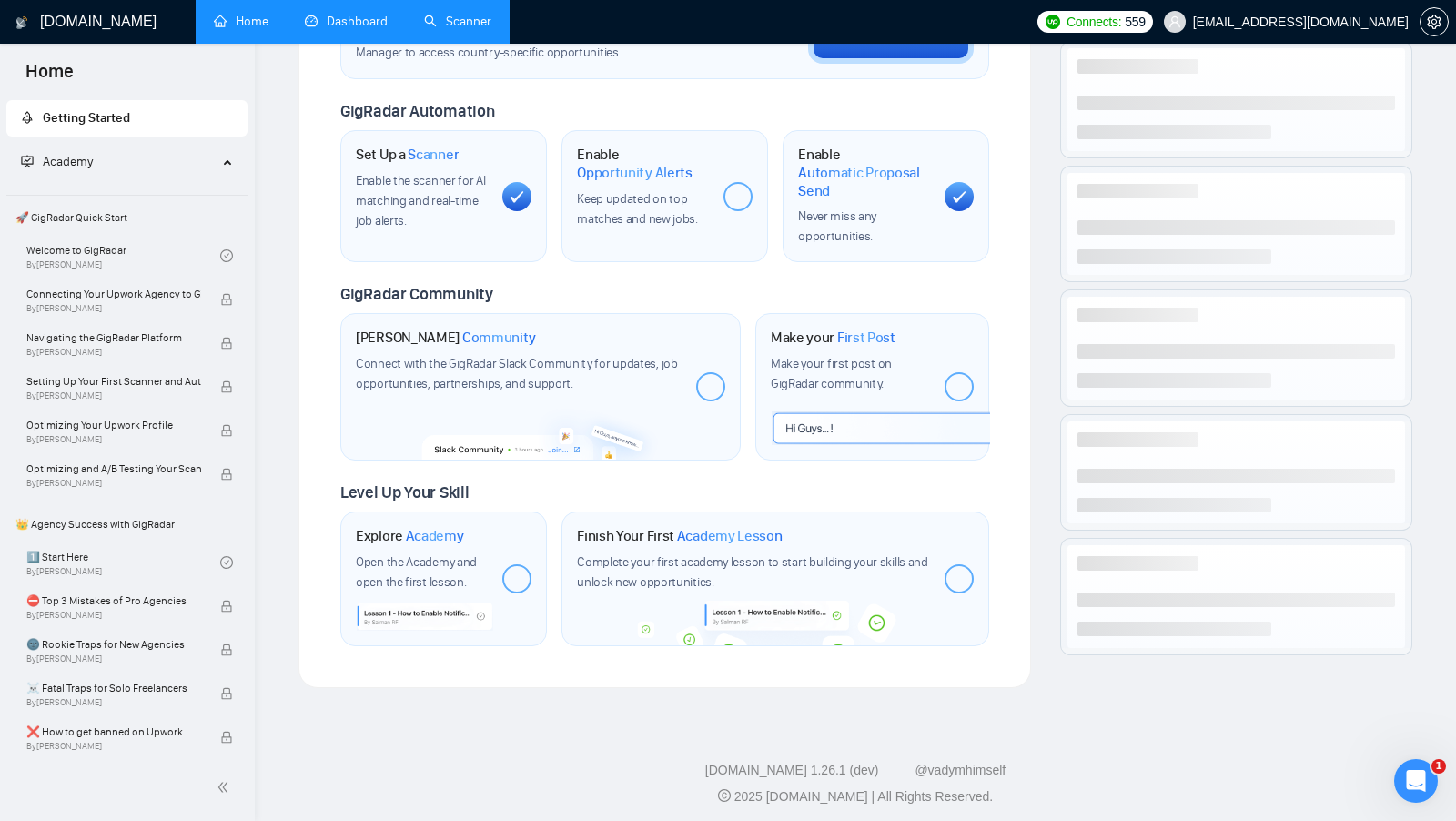
click at [372, 14] on link "Dashboard" at bounding box center [346, 21] width 83 height 16
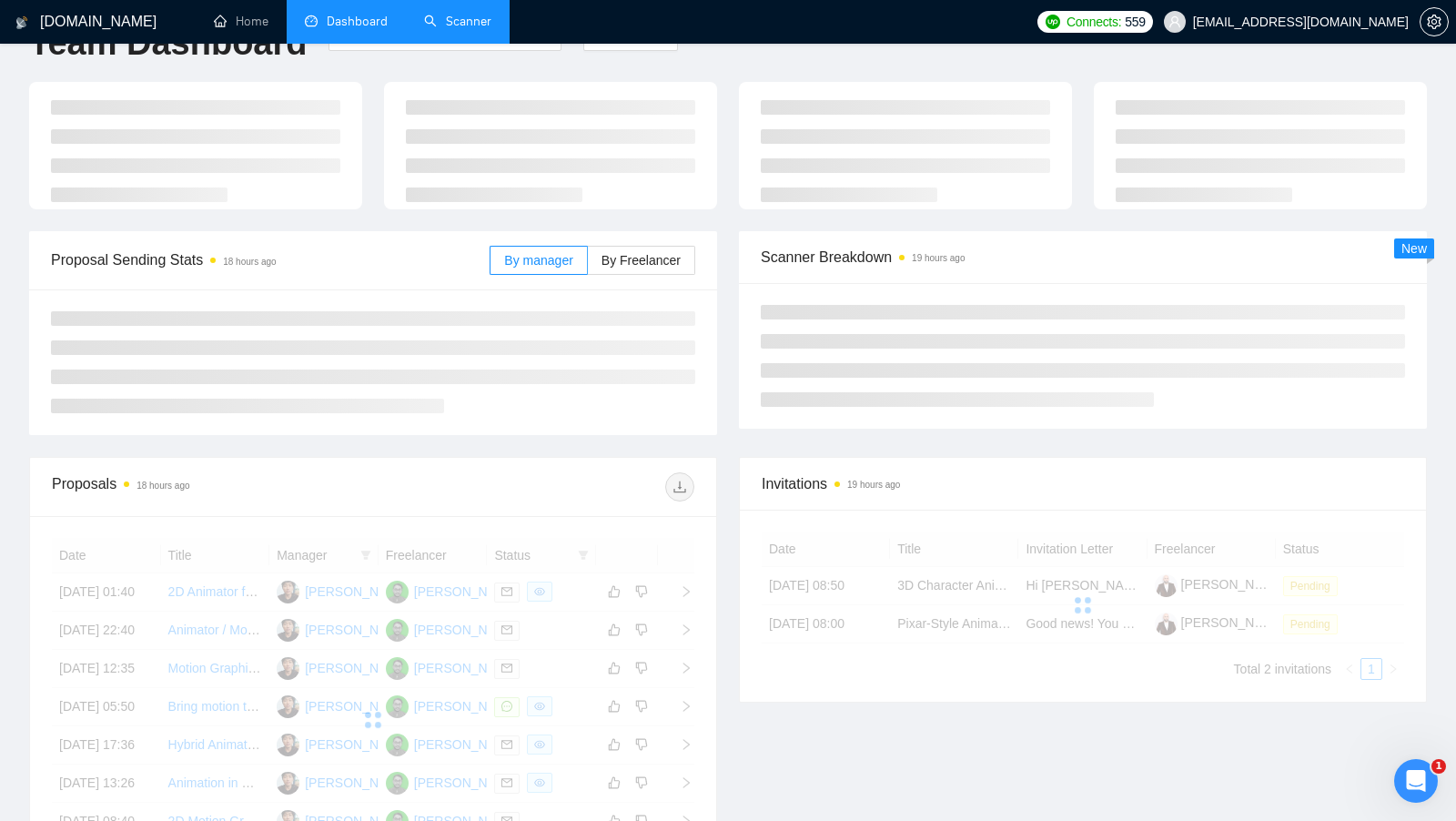
scroll to position [127, 0]
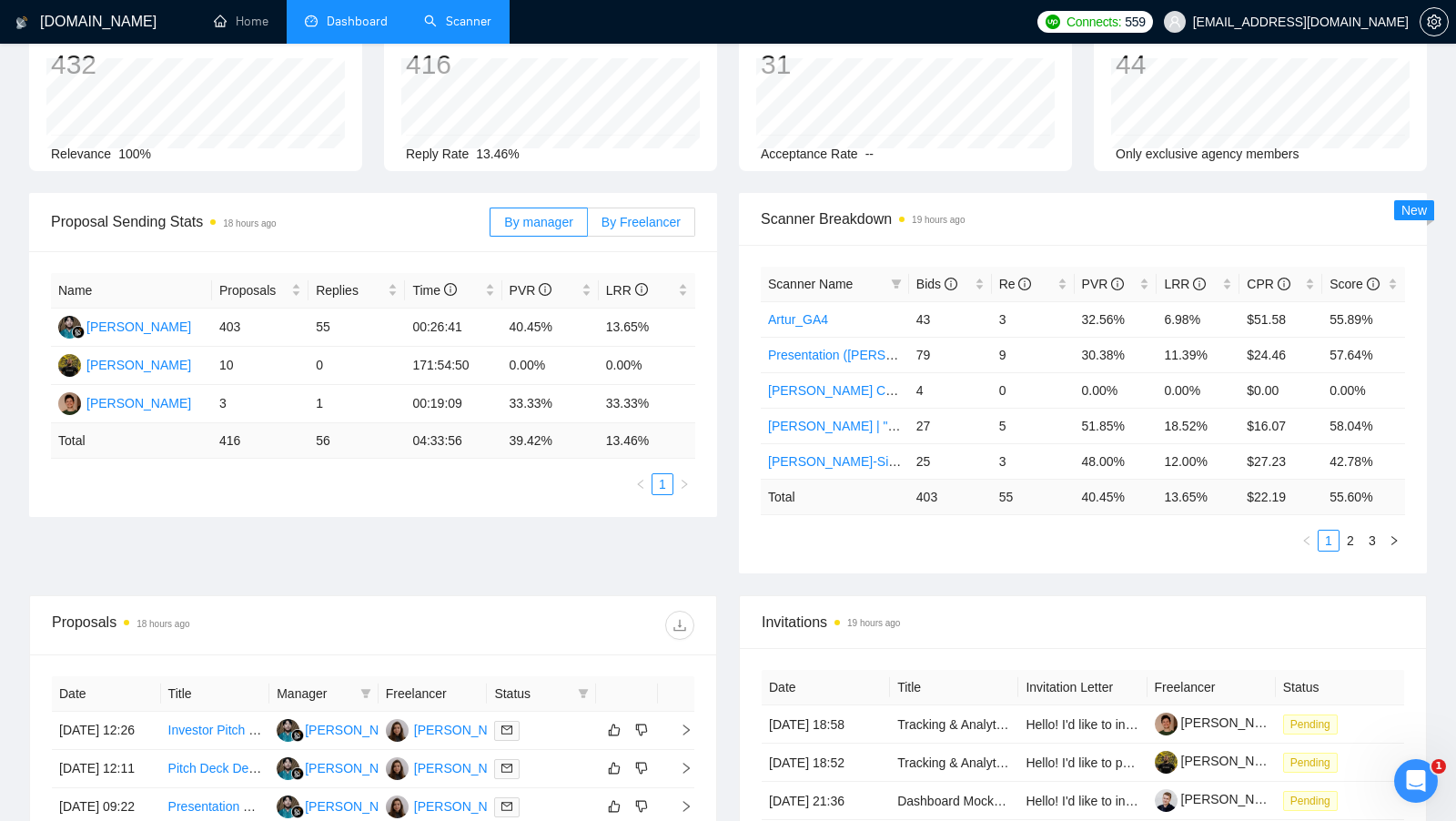
click at [624, 215] on span "By Freelancer" at bounding box center [641, 223] width 79 height 15
click at [588, 226] on input "By Freelancer" at bounding box center [588, 226] width 0 height 0
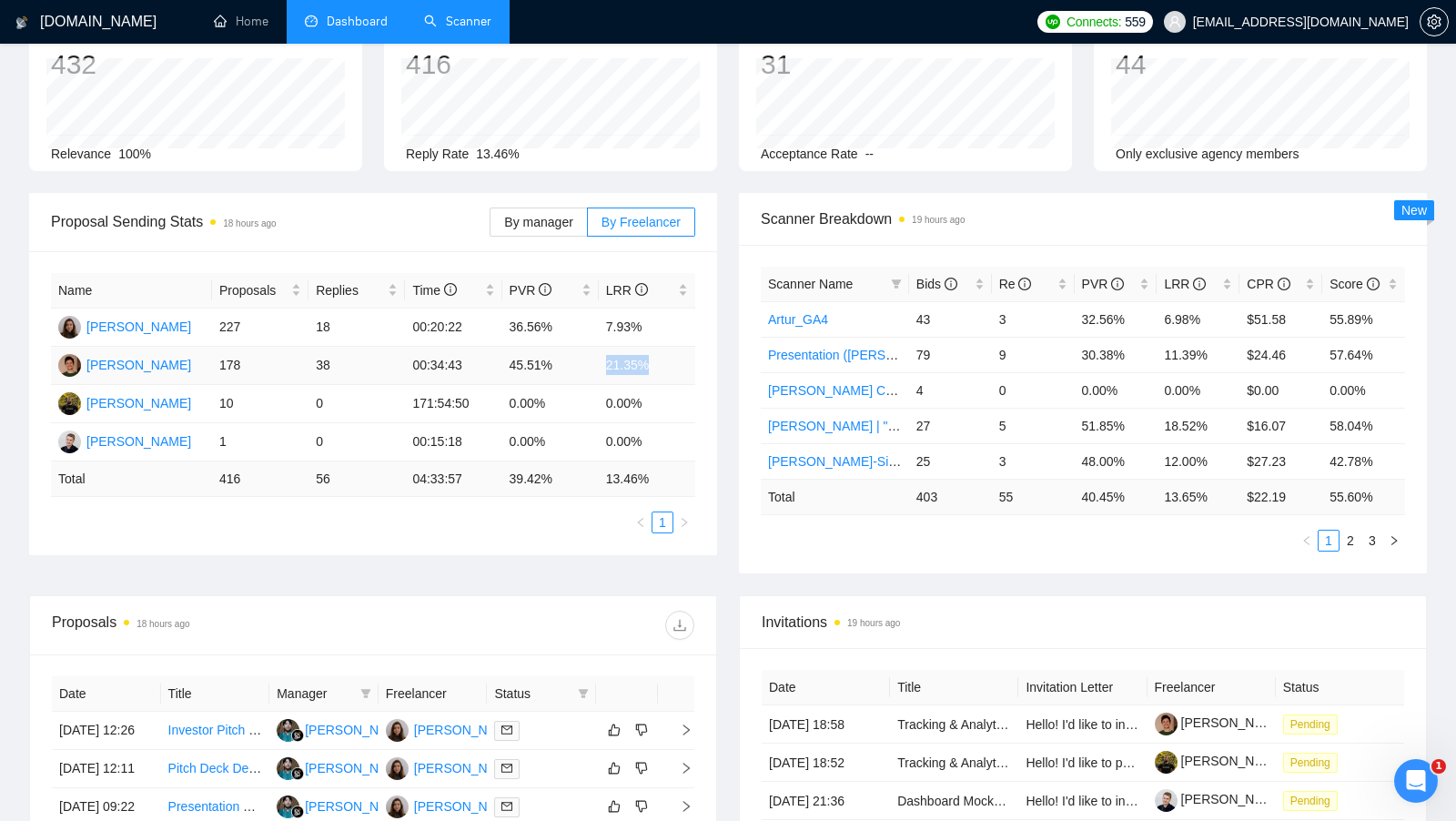
drag, startPoint x: 655, startPoint y: 368, endPoint x: 600, endPoint y: 368, distance: 55.0
click at [600, 368] on td "21.35%" at bounding box center [646, 365] width 96 height 38
click at [599, 368] on td "21.35%" at bounding box center [646, 365] width 96 height 38
click at [542, 221] on span "By manager" at bounding box center [538, 223] width 68 height 15
click at [490, 226] on input "By manager" at bounding box center [490, 226] width 0 height 0
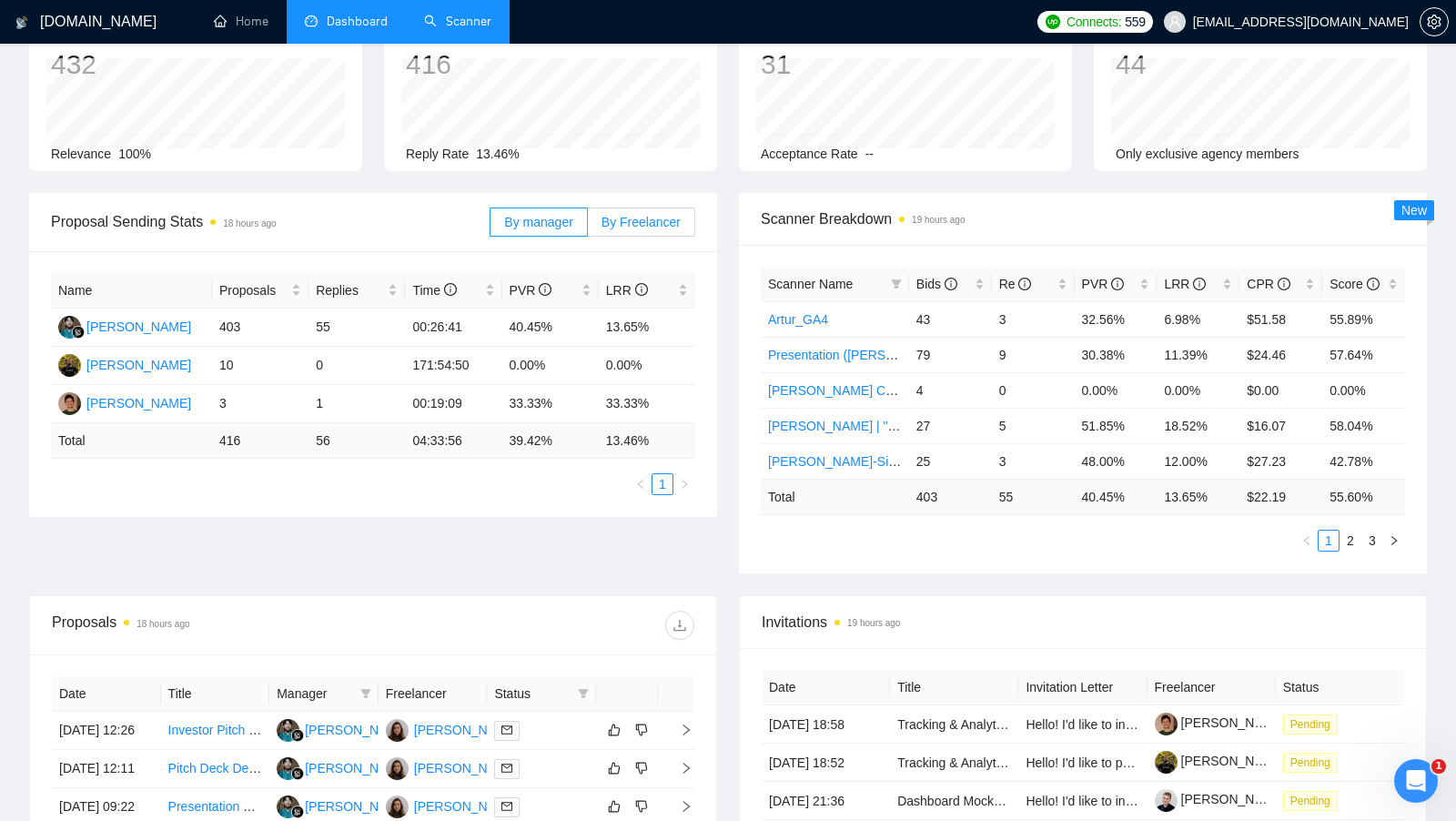
click at [637, 220] on span "By Freelancer" at bounding box center [641, 223] width 79 height 15
click at [588, 226] on input "By Freelancer" at bounding box center [588, 226] width 0 height 0
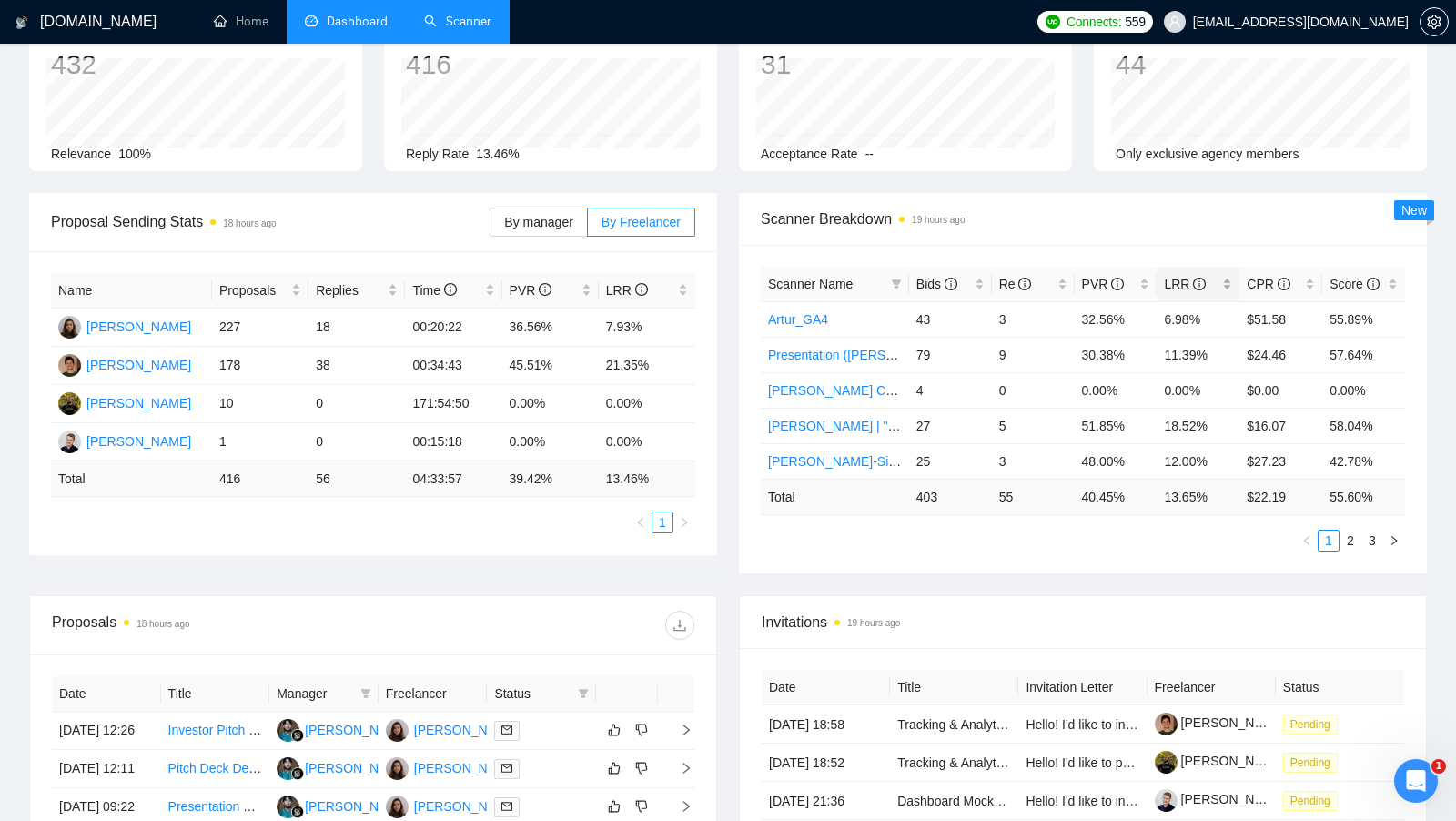
click at [1232, 274] on div "LRR" at bounding box center [1198, 284] width 68 height 20
click at [1045, 601] on div "Invitations 19 hours ago" at bounding box center [1083, 622] width 643 height 52
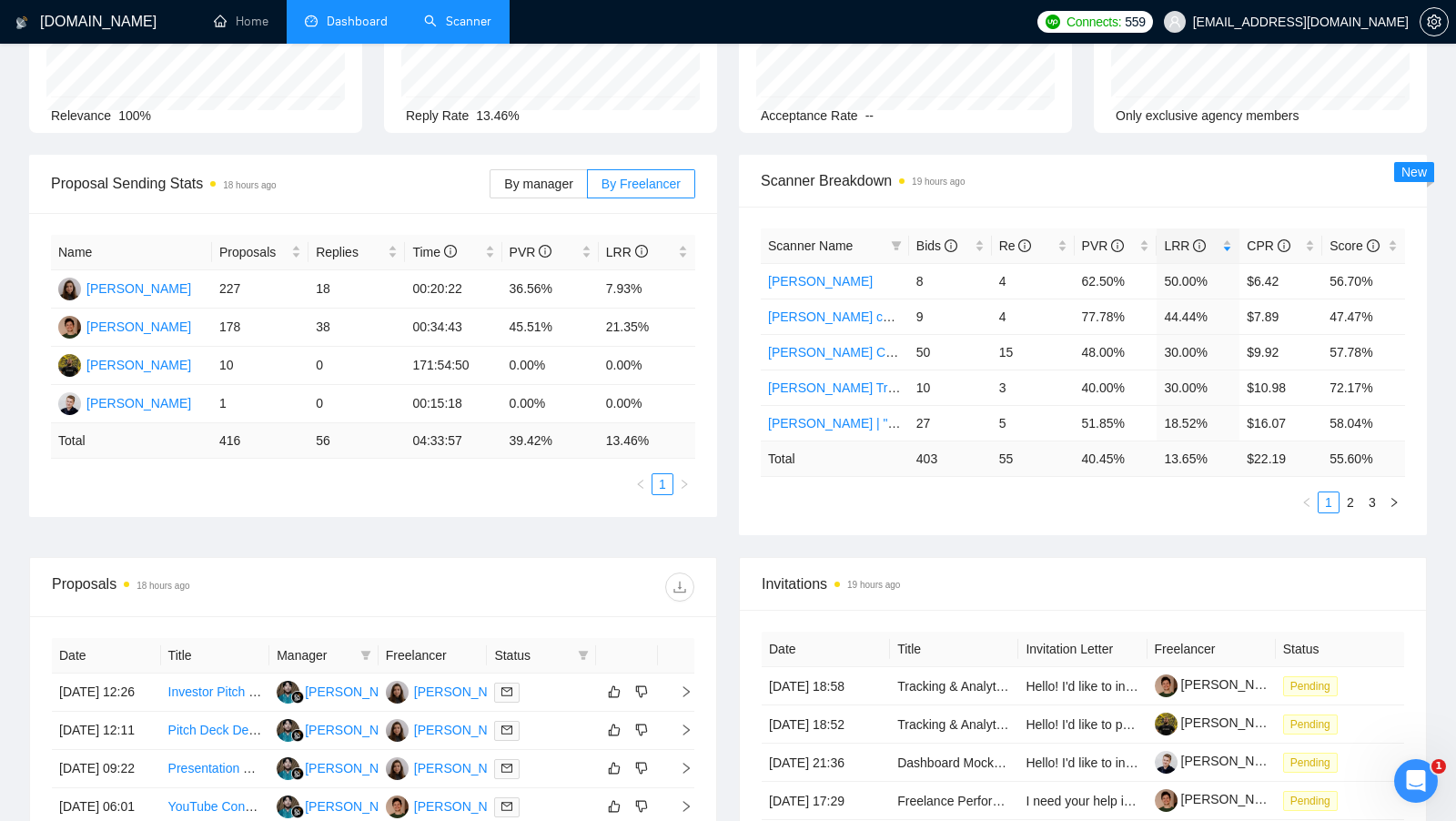
scroll to position [170, 0]
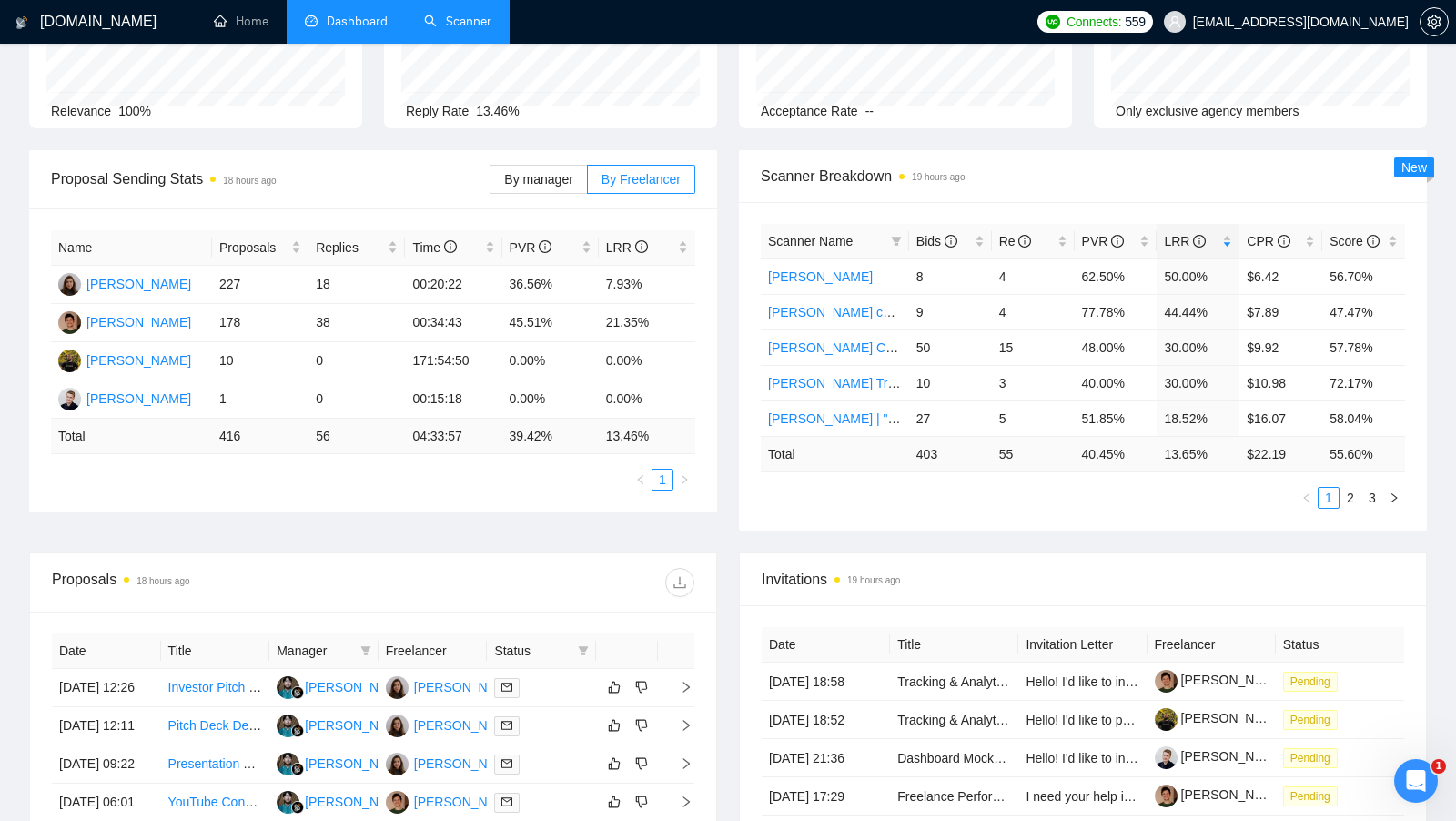
click at [506, 554] on div "Proposals 18 hours ago" at bounding box center [373, 582] width 643 height 58
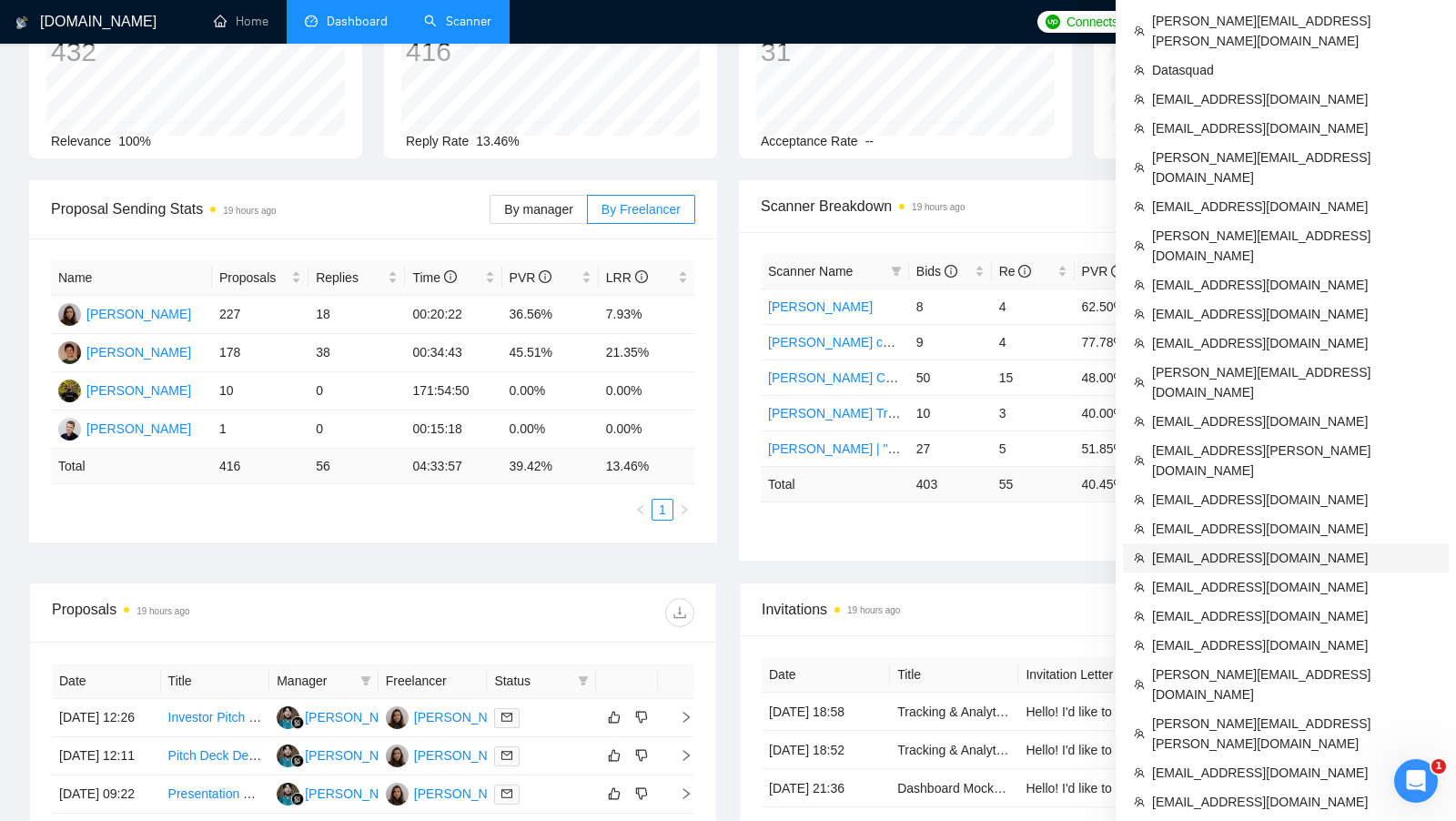
scroll to position [851, 0]
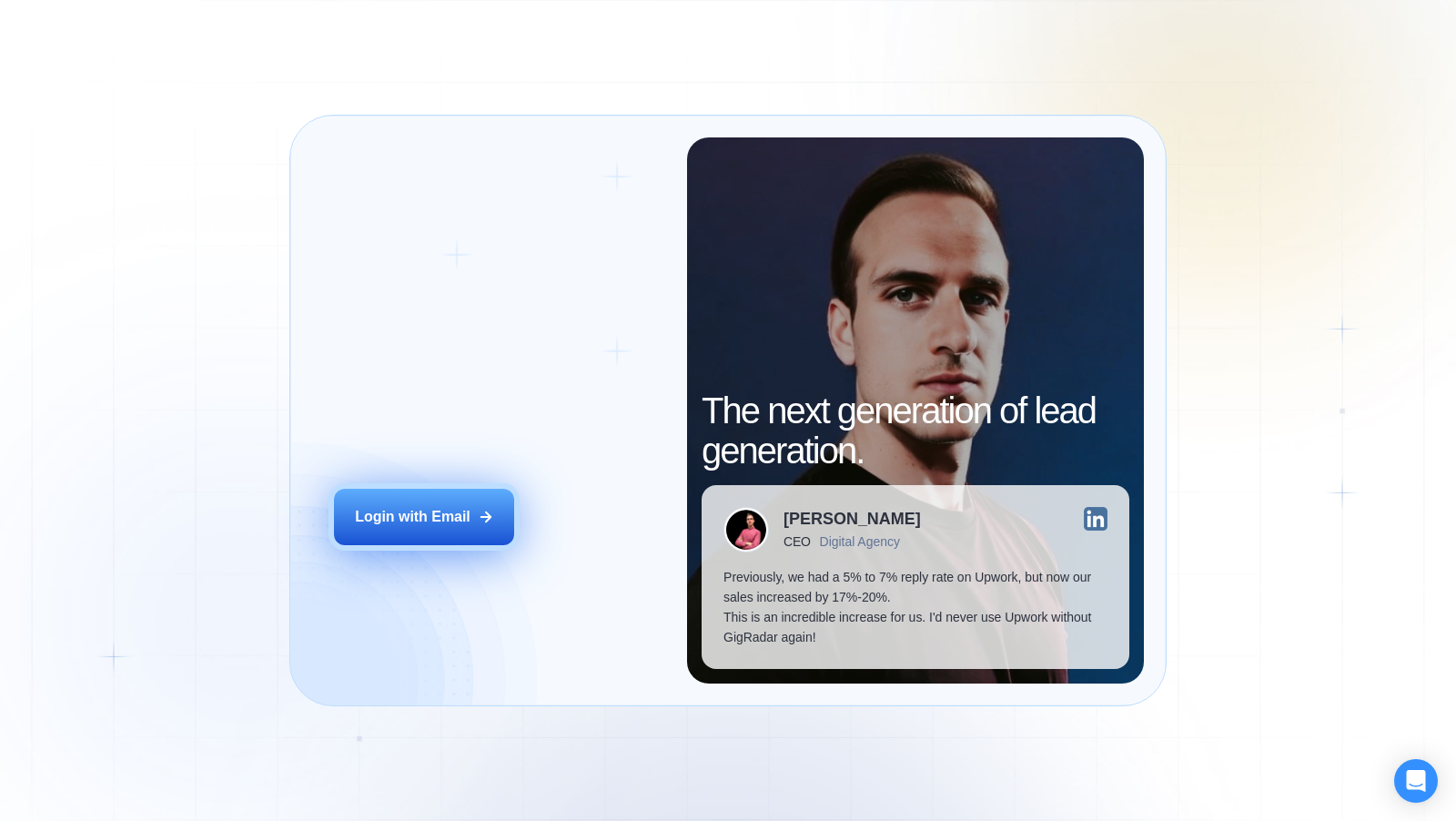
click at [484, 500] on button "Login with Email" at bounding box center [424, 516] width 180 height 56
